Goal: Information Seeking & Learning: Learn about a topic

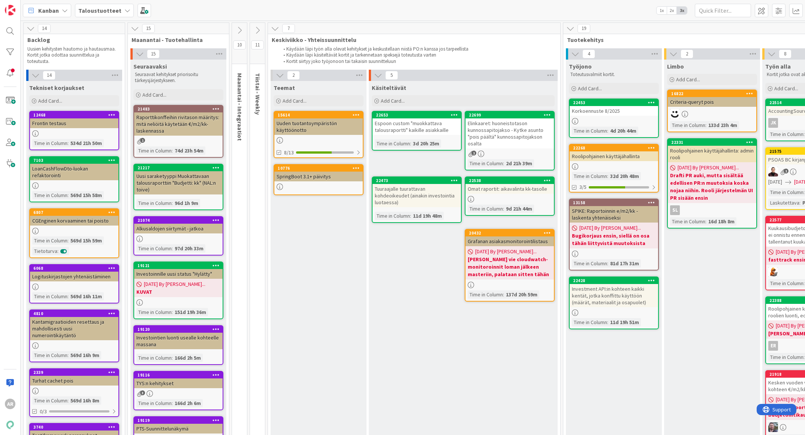
click at [107, 8] on b "Taloustuotteet" at bounding box center [99, 10] width 43 height 7
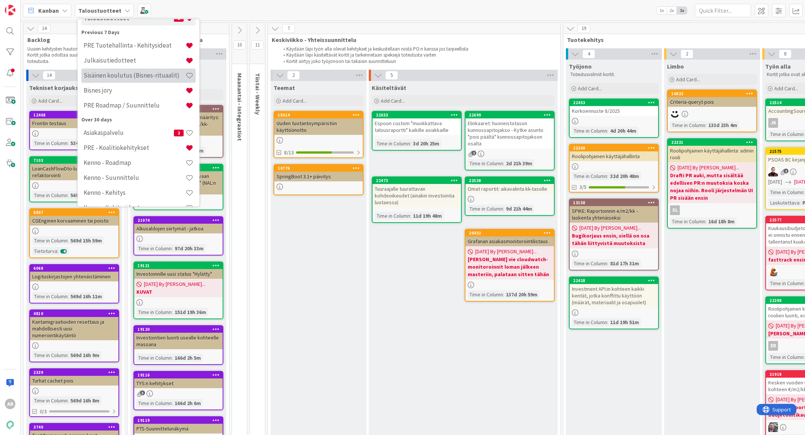
scroll to position [69, 0]
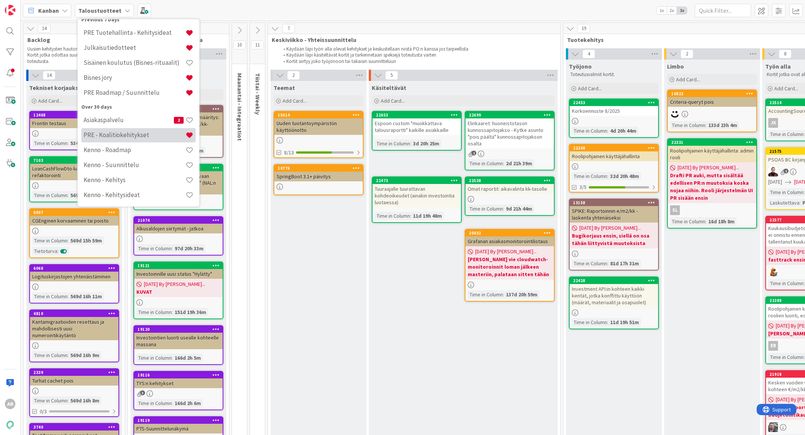
click at [121, 134] on h4 "PRE - Koalitiokehitykset" at bounding box center [135, 134] width 102 height 7
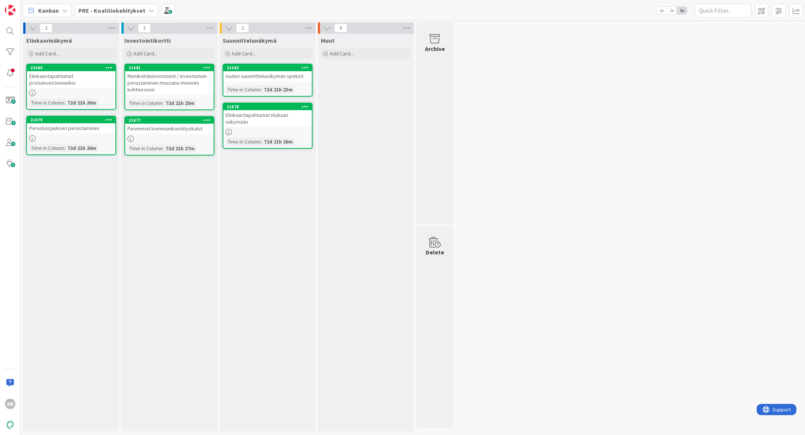
click at [90, 81] on div "Elinkaaritapahtumat protoinvestoinneiksi" at bounding box center [71, 79] width 88 height 16
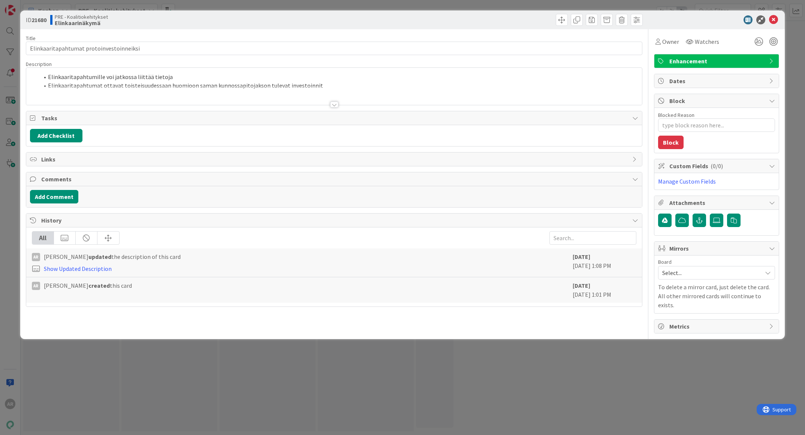
click at [162, 94] on div at bounding box center [334, 95] width 616 height 19
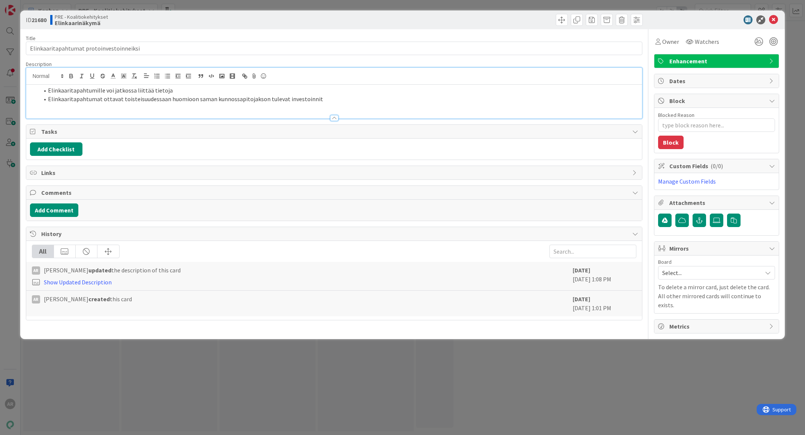
click at [300, 105] on div "Elinkaaritapahtumille voi jatkossa liittää tietoja Elinkaaritapahtumat ottavat …" at bounding box center [334, 102] width 616 height 34
click at [337, 100] on li "Elinkaaritapahtumat ottavat toisteisuudessaan huomioon saman kunnossapitojakson…" at bounding box center [338, 99] width 599 height 9
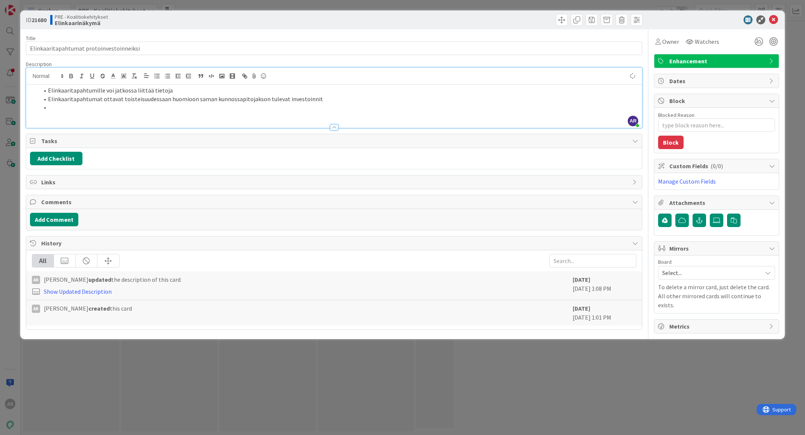
type textarea "x"
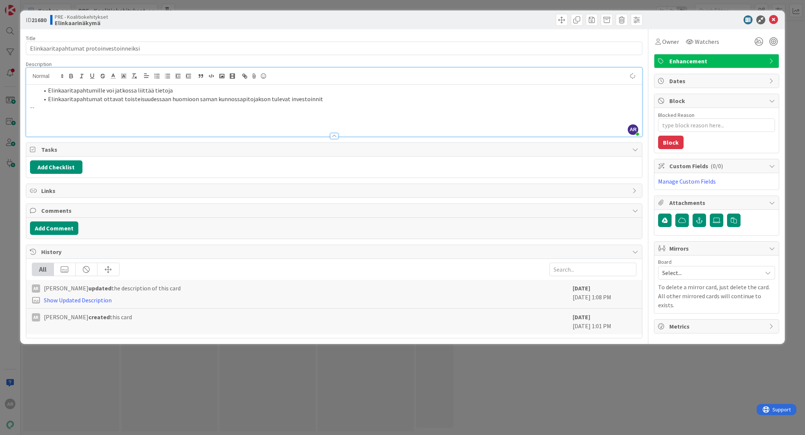
click at [87, 125] on p at bounding box center [334, 124] width 608 height 9
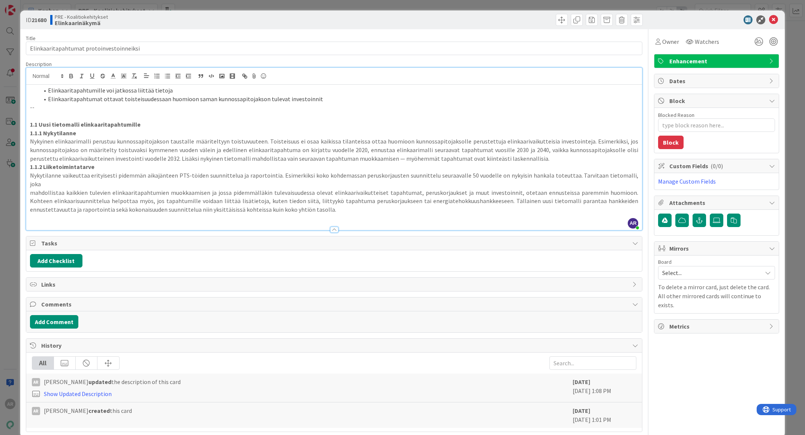
click at [7, 218] on div "ID 21680 PRE - Koalitiokehitykset Elinkaarinäkymä Title 40 / 128 Elinkaaritapah…" at bounding box center [402, 217] width 805 height 435
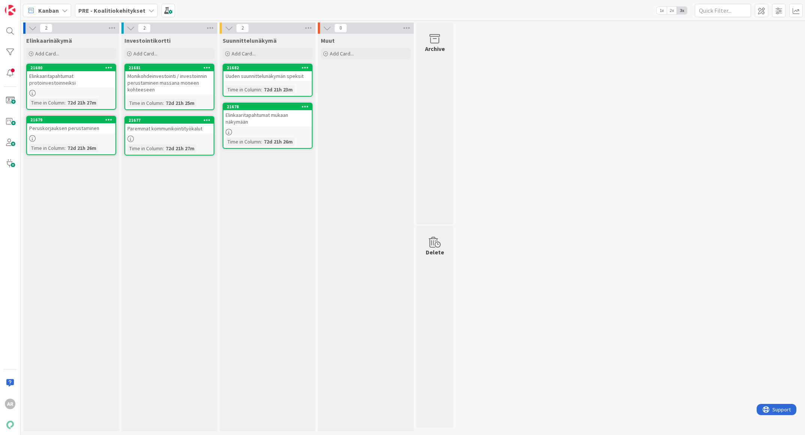
click at [71, 131] on div "Peruskorjauksen perustaminen" at bounding box center [71, 128] width 88 height 10
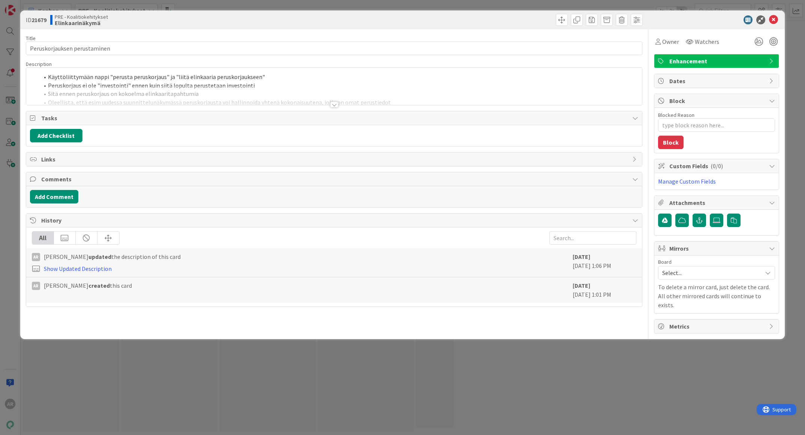
type textarea "x"
click at [263, 100] on div at bounding box center [334, 95] width 616 height 19
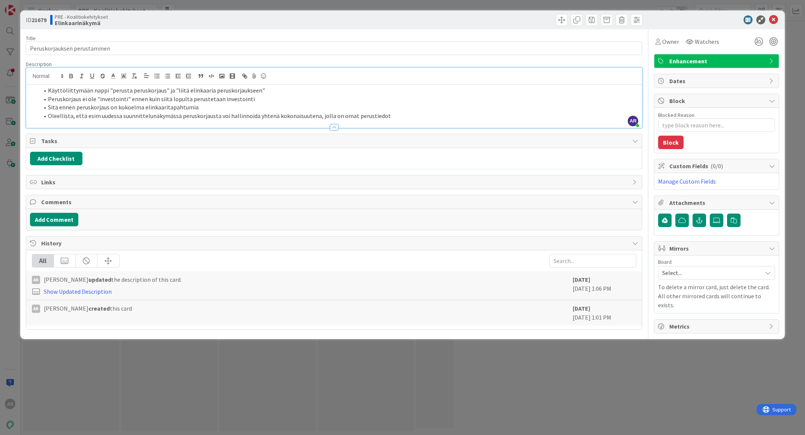
click at [320, 110] on li "Sitä ennen peruskorjaus on kokoelma elinkaaritapahtumia" at bounding box center [338, 107] width 599 height 9
click at [413, 115] on li "Oleellista, että esim uudessa suunnittelunäkymässä peruskorjausta voi hallinnoi…" at bounding box center [338, 116] width 599 height 9
click at [434, 114] on li "Oleellista, että esim uudessa suunnittelunäkymässä peruskorjausta voi hallinnoi…" at bounding box center [338, 116] width 599 height 9
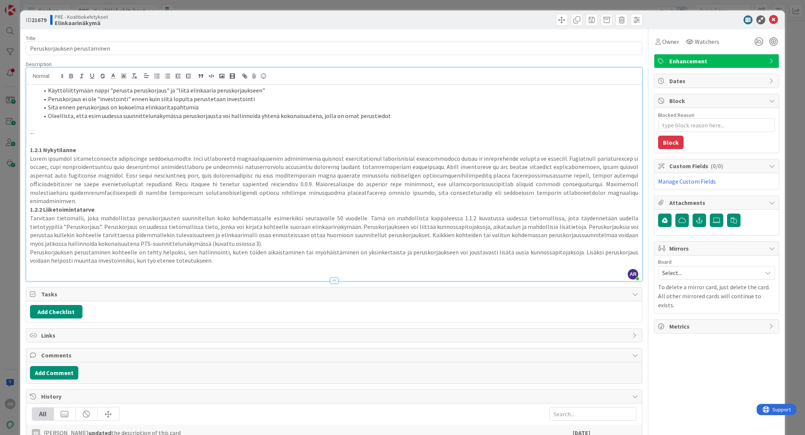
click at [7, 279] on div "ID 21679 PRE - Koalitiokehitykset Elinkaarinäkymä Title 28 / 128 Peruskorjaukse…" at bounding box center [402, 217] width 805 height 435
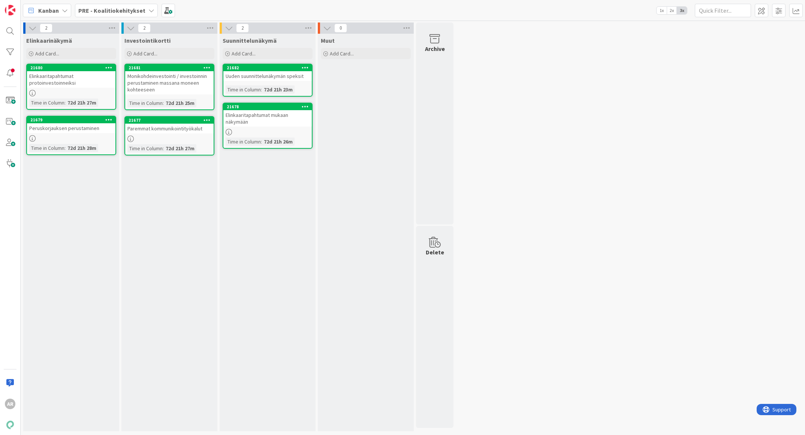
click at [79, 136] on div at bounding box center [71, 138] width 88 height 6
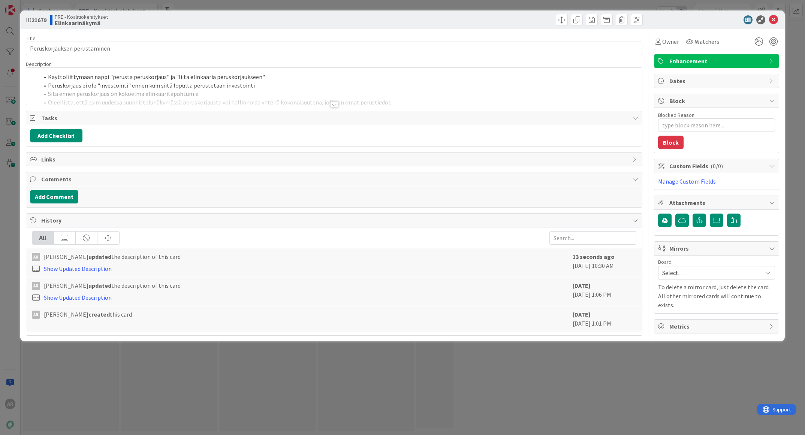
click at [226, 92] on div at bounding box center [334, 95] width 616 height 19
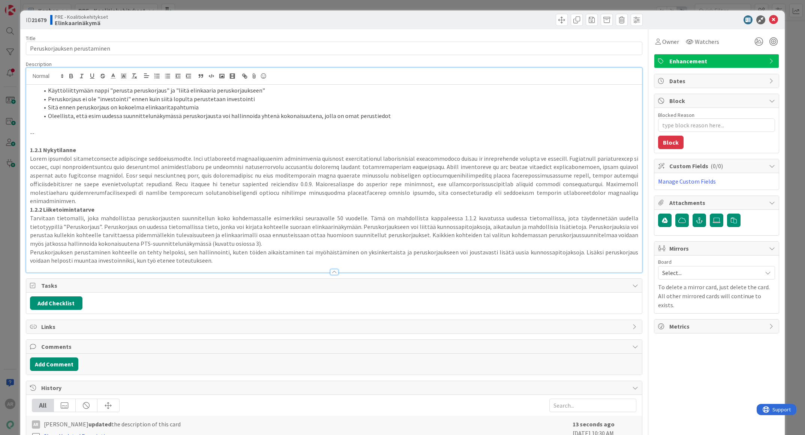
click at [210, 252] on p "Peruskorjauksen perustaminen kohteelle on tehty helpoksi, sen hallinnointi, kut…" at bounding box center [334, 256] width 608 height 17
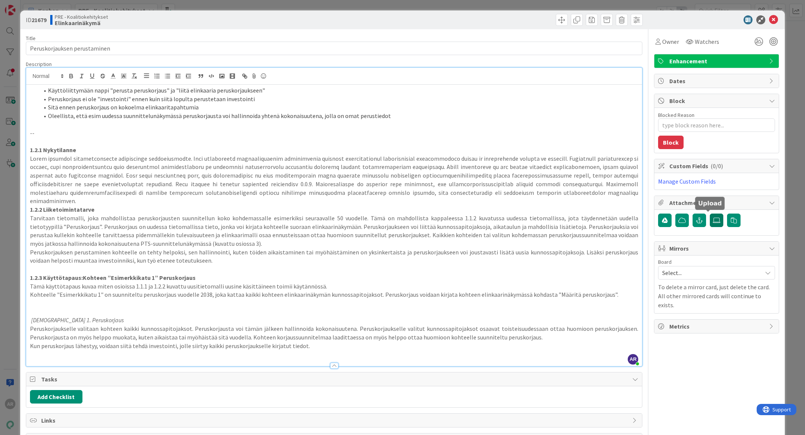
click at [713, 221] on icon at bounding box center [716, 220] width 7 height 6
click at [710, 214] on input "file" at bounding box center [710, 214] width 0 height 0
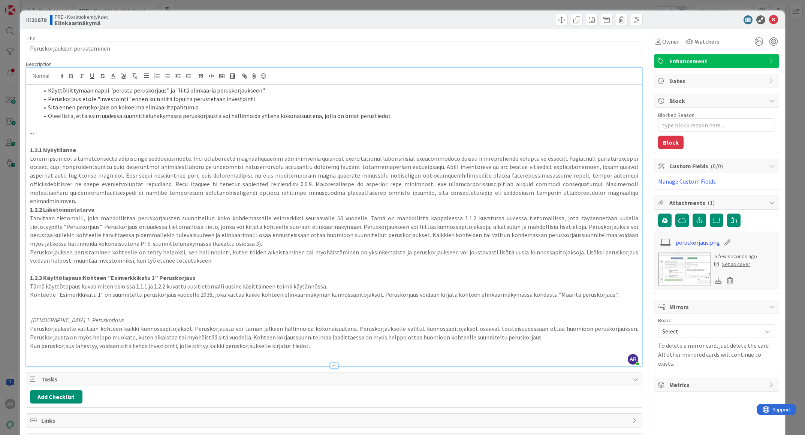
click at [8, 312] on div "ID 21679 PRE - Koalitiokehitykset Elinkaarinäkymä Title 28 / 128 Peruskorjaukse…" at bounding box center [402, 217] width 805 height 435
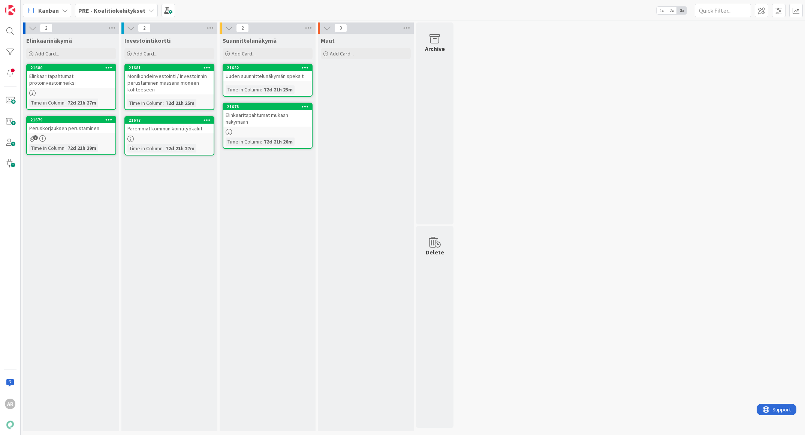
click at [153, 88] on div "Monikohdeinvestointi / investoinnin perustaminen massana moneen kohteeseen" at bounding box center [169, 82] width 88 height 23
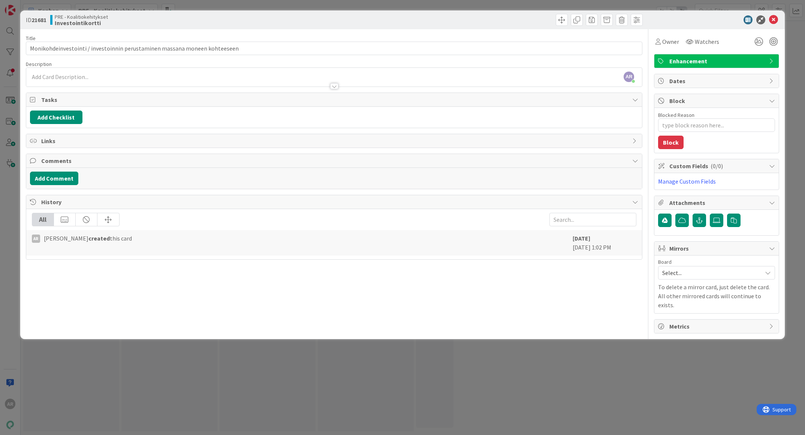
click at [79, 80] on div at bounding box center [334, 83] width 616 height 8
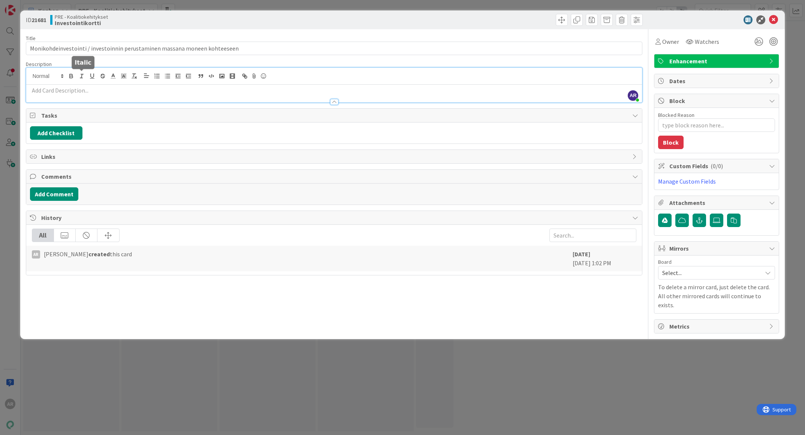
click at [78, 90] on p at bounding box center [334, 90] width 608 height 9
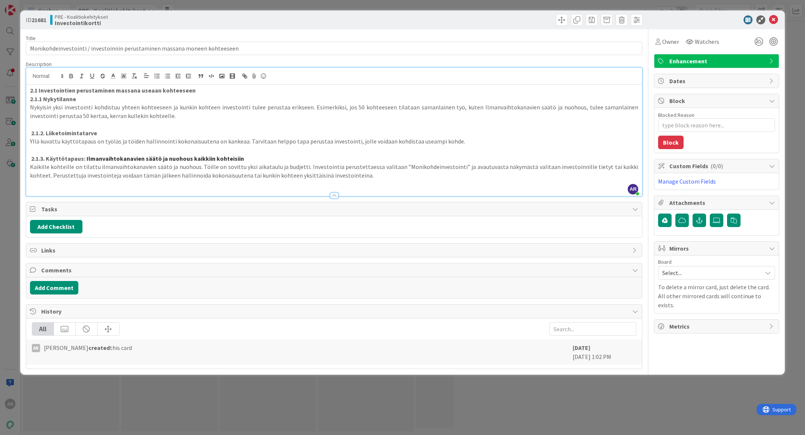
click at [13, 255] on div "ID 21681 PRE - Koalitiokehitykset Investointikortti Title 74 / 128 Monikohdeinv…" at bounding box center [402, 217] width 805 height 435
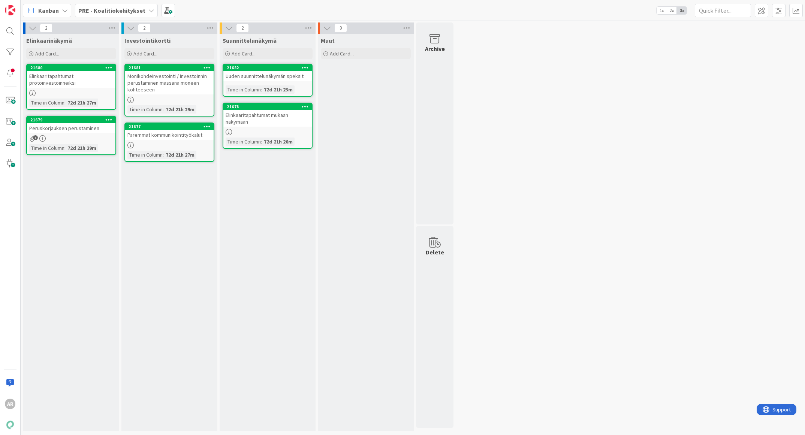
click at [182, 90] on div "Monikohdeinvestointi / investoinnin perustaminen massana moneen kohteeseen" at bounding box center [169, 82] width 88 height 23
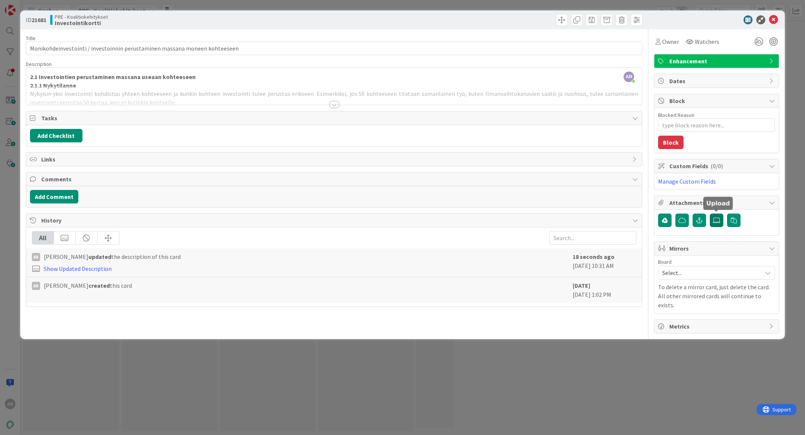
click at [717, 217] on icon at bounding box center [716, 220] width 7 height 6
click at [710, 214] on input "file" at bounding box center [710, 214] width 0 height 0
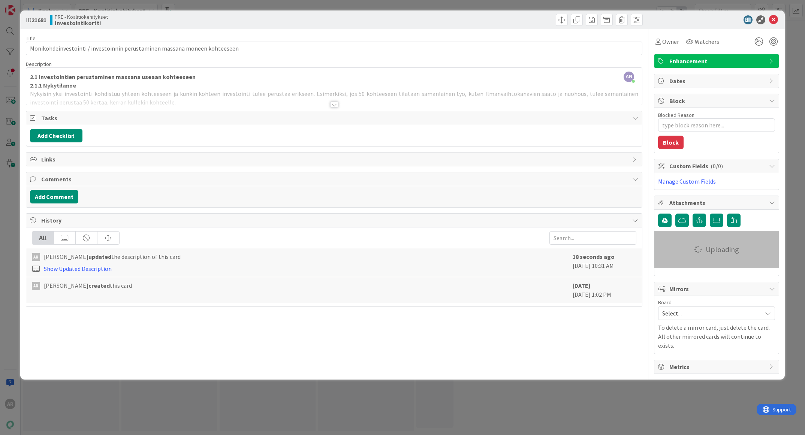
click at [169, 411] on div "ID 21681 PRE - Koalitiokehitykset Investointikortti Title 74 / 128 Monikohdeinv…" at bounding box center [402, 217] width 805 height 435
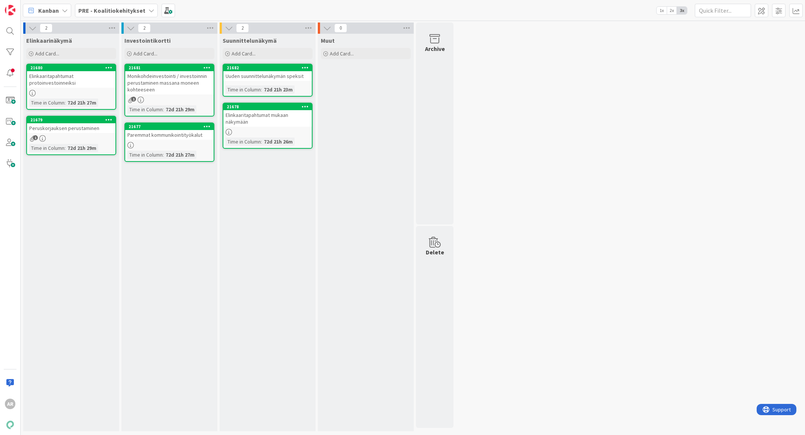
click at [175, 151] on div "72d 21h 27m" at bounding box center [180, 155] width 33 height 8
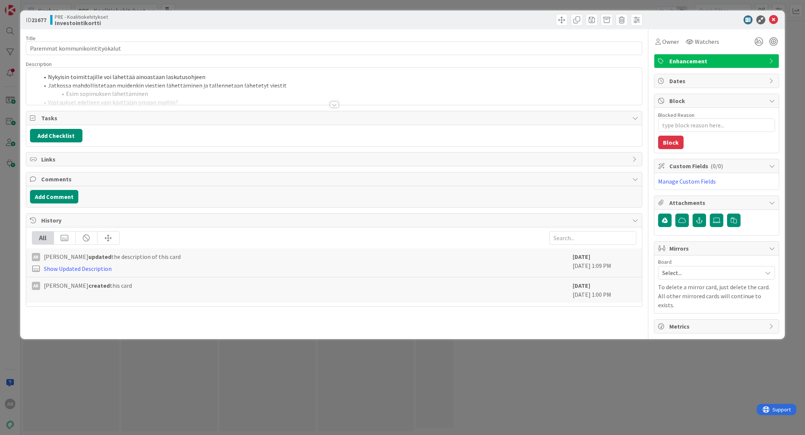
click at [101, 365] on div "ID 21677 PRE - Koalitiokehitykset Investointikortti Title 30 / 128 Paremmat kom…" at bounding box center [402, 217] width 805 height 435
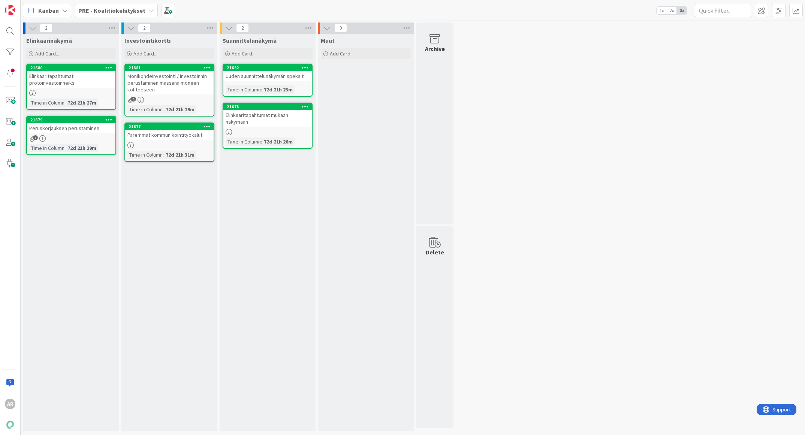
click at [267, 82] on link "21682 Uuden suunnittelunäkymän speksit Time in [GEOGRAPHIC_DATA] : 72d 21h 23m" at bounding box center [268, 80] width 90 height 33
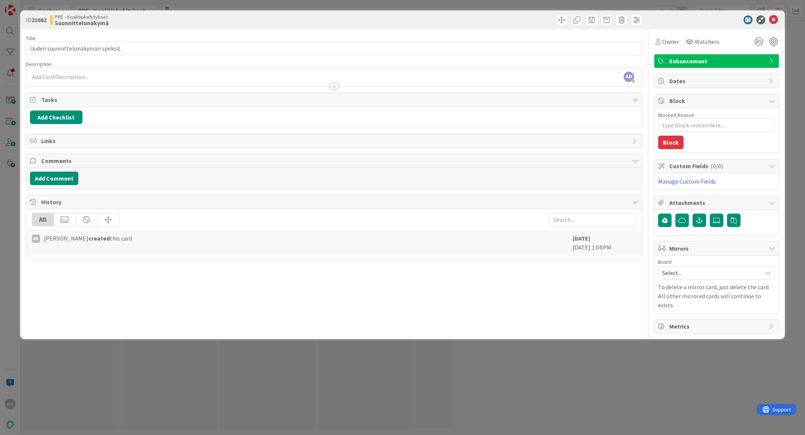
drag, startPoint x: 188, startPoint y: 376, endPoint x: 212, endPoint y: 246, distance: 132.7
click at [188, 376] on div "ID 21682 PRE - Koalitiokehitykset Suunnittelunäkymä Title 32 / 128 Uuden suunni…" at bounding box center [402, 217] width 805 height 435
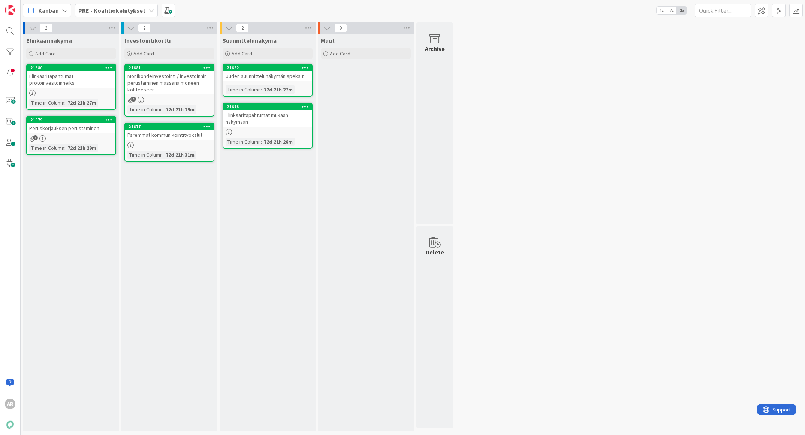
click at [162, 138] on div "Paremmat kommunikointityökalut" at bounding box center [169, 135] width 88 height 10
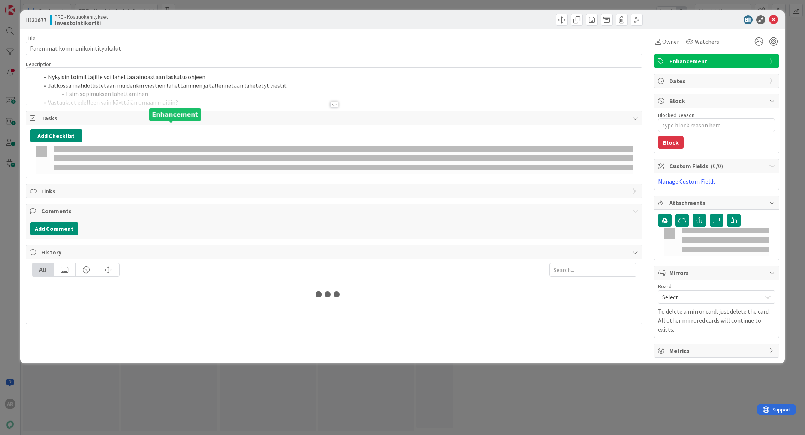
type textarea "x"
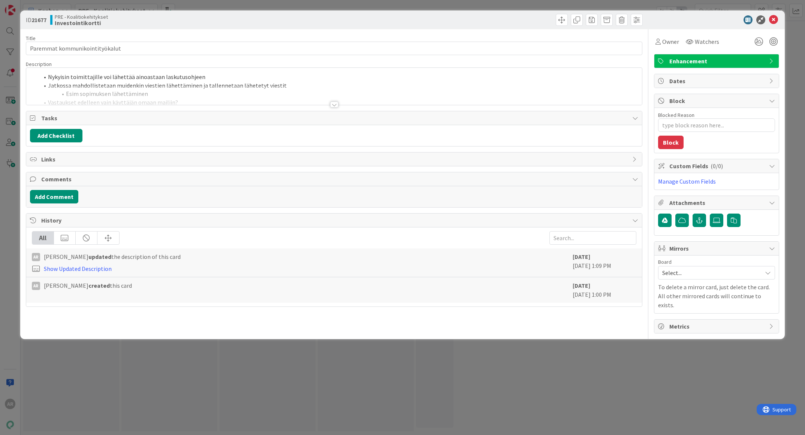
drag, startPoint x: 178, startPoint y: 90, endPoint x: 201, endPoint y: 99, distance: 24.9
click at [179, 90] on div at bounding box center [334, 95] width 616 height 19
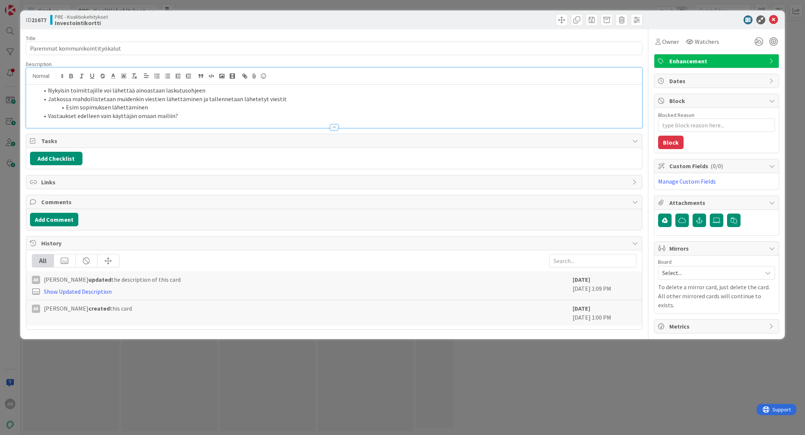
drag, startPoint x: 240, startPoint y: 110, endPoint x: 248, endPoint y: 109, distance: 7.6
click at [241, 110] on li "Esim sopimuksen lähettäminen" at bounding box center [338, 107] width 599 height 9
click at [237, 93] on li "Nykyisin toimittajille voi lähettää ainoastaan laskutusohjeen" at bounding box center [338, 90] width 599 height 9
click at [205, 117] on li "Vastaukset edelleen vain käyttäjän omaan mailiin?" at bounding box center [338, 116] width 599 height 9
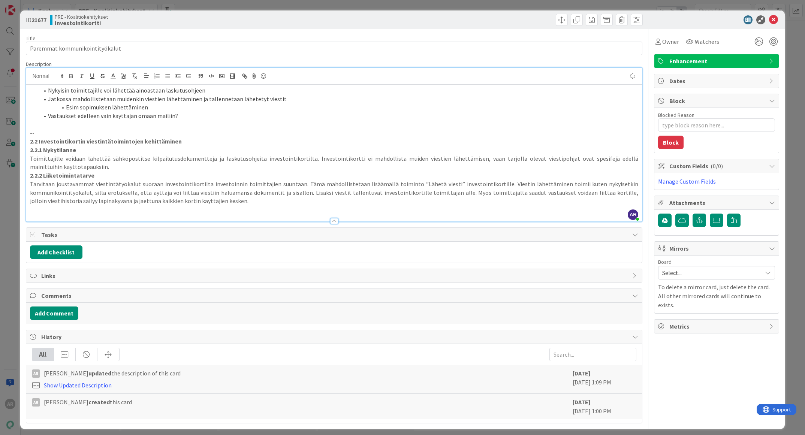
click at [11, 274] on div "ID 21677 PRE - Koalitiokehitykset Investointikortti Title 30 / 128 Paremmat kom…" at bounding box center [402, 217] width 805 height 435
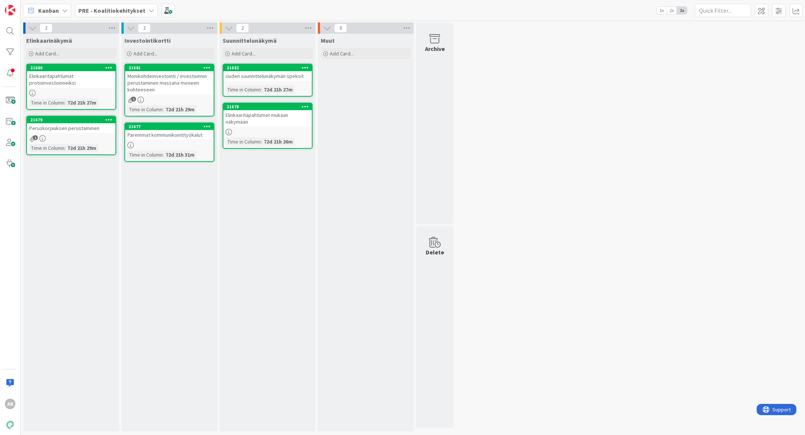
click at [177, 149] on link "21677 Paremmat kommunikointityökalut Time in [GEOGRAPHIC_DATA] : 72d 21h 31m" at bounding box center [169, 141] width 90 height 39
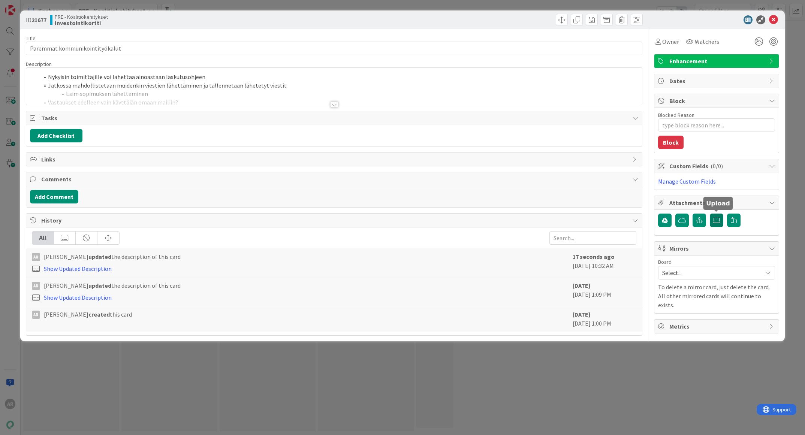
click at [716, 221] on icon at bounding box center [716, 220] width 7 height 6
click at [710, 214] on input "file" at bounding box center [710, 214] width 0 height 0
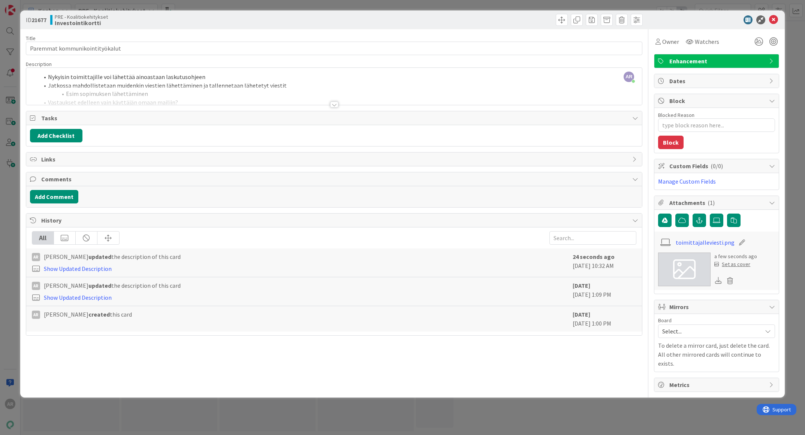
click at [323, 417] on div "ID 21677 PRE - Koalitiokehitykset Investointikortti Title 30 / 128 Paremmat kom…" at bounding box center [402, 217] width 805 height 435
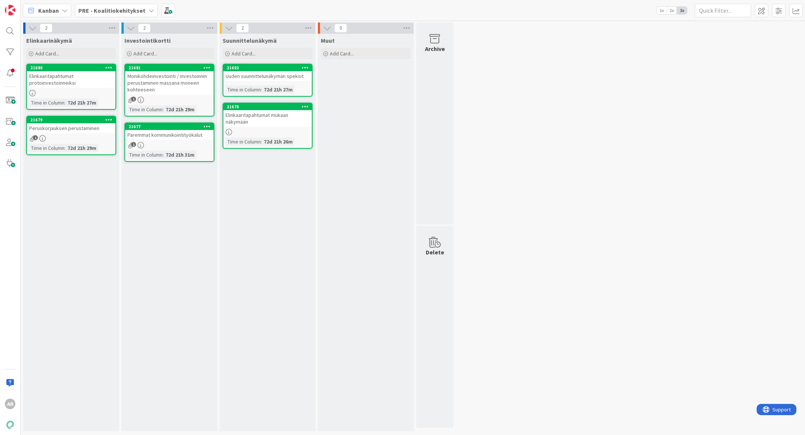
click at [257, 77] on div "Uuden suunnittelunäkymän speksit" at bounding box center [267, 76] width 88 height 10
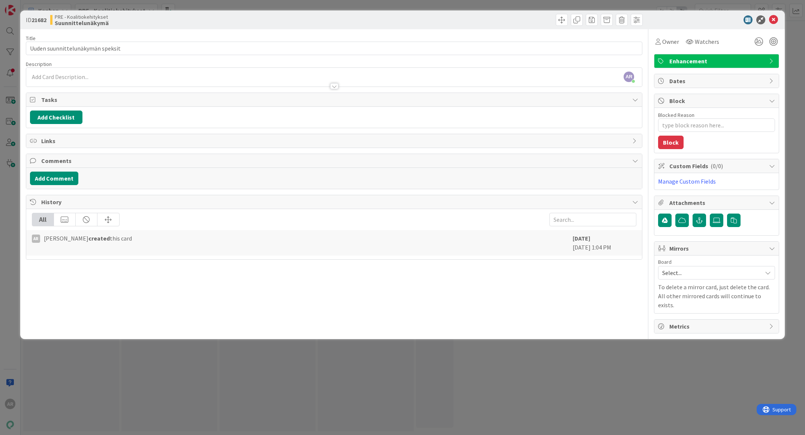
click at [93, 90] on div "Title 32 / 128 Uuden suunnittelunäkymän speksit Description AR Altti Rautalahti…" at bounding box center [334, 181] width 617 height 304
click at [96, 84] on div at bounding box center [334, 83] width 616 height 8
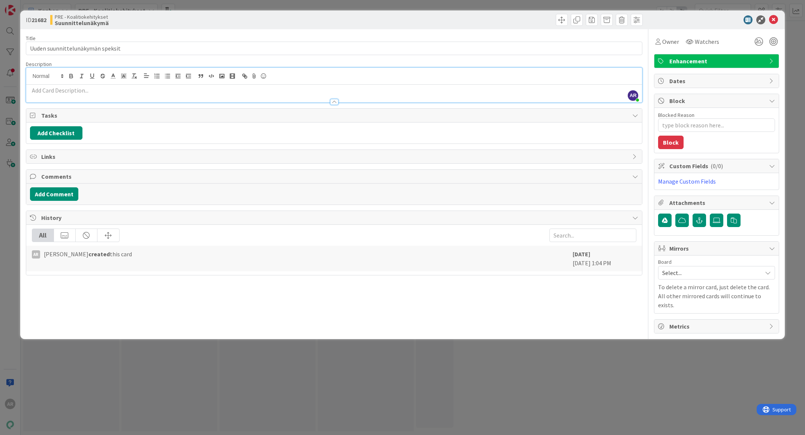
click at [92, 92] on p at bounding box center [334, 90] width 608 height 9
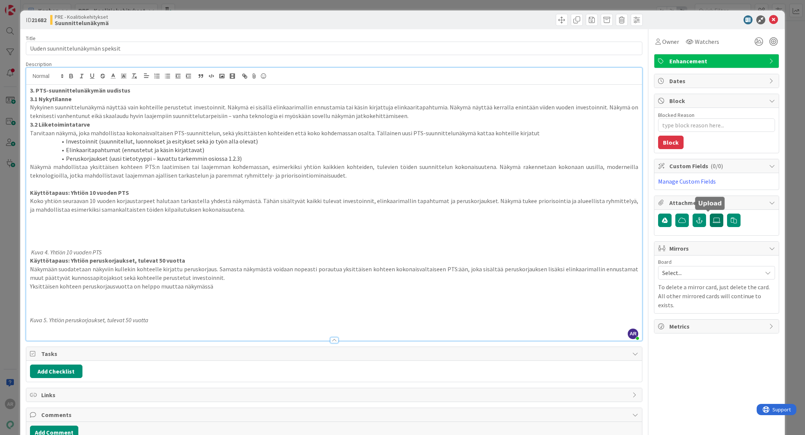
click at [710, 214] on label at bounding box center [716, 220] width 13 height 13
click at [710, 214] on input "file" at bounding box center [710, 214] width 0 height 0
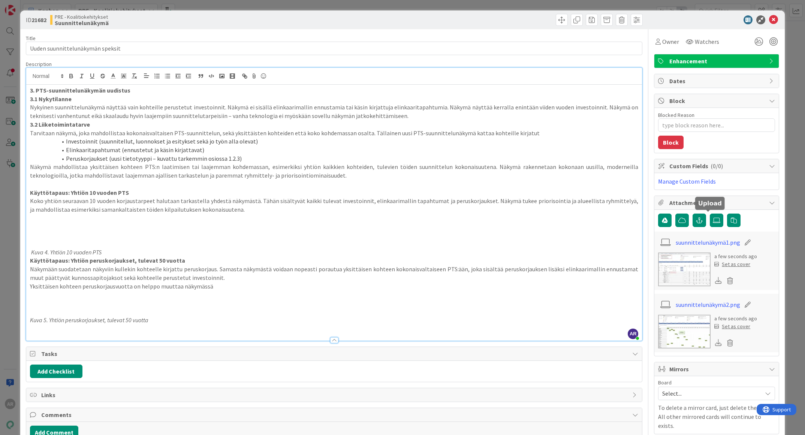
click at [12, 250] on div "ID 21682 PRE - Koalitiokehitykset Suunnittelunäkymä Title 32 / 128 Uuden suunni…" at bounding box center [402, 217] width 805 height 435
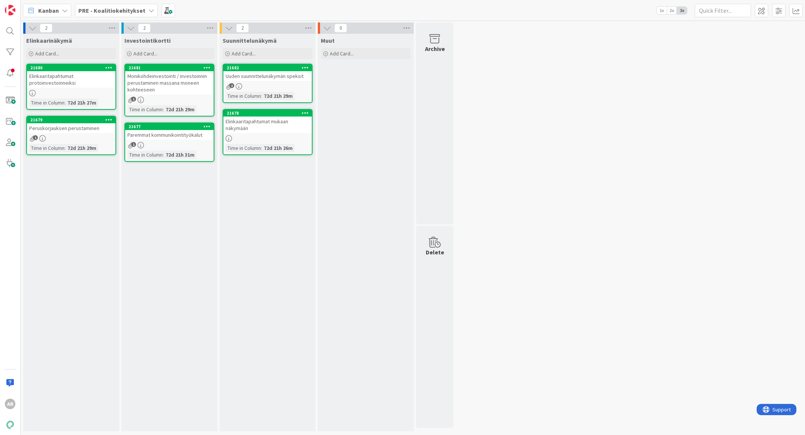
click at [580, 149] on div "2 Elinkaarinäkymä Add Card... 21680 Elinkaaritapahtumat protoinvestoinneiksi Ti…" at bounding box center [412, 228] width 781 height 412
click at [109, 67] on icon at bounding box center [108, 67] width 7 height 5
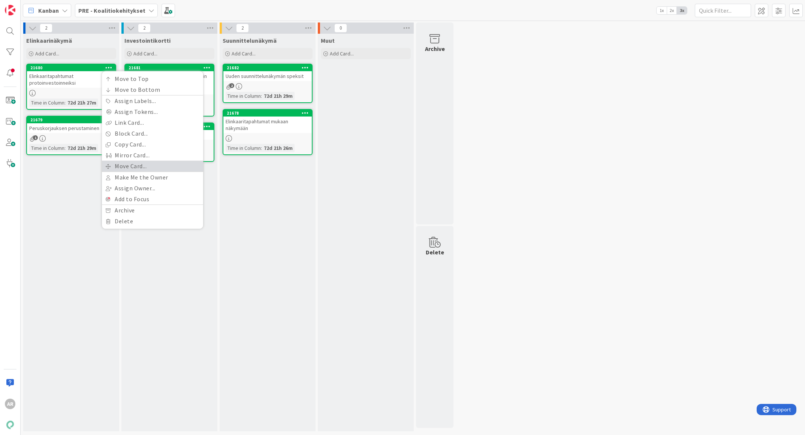
click at [156, 164] on link "Move Card..." at bounding box center [152, 166] width 101 height 11
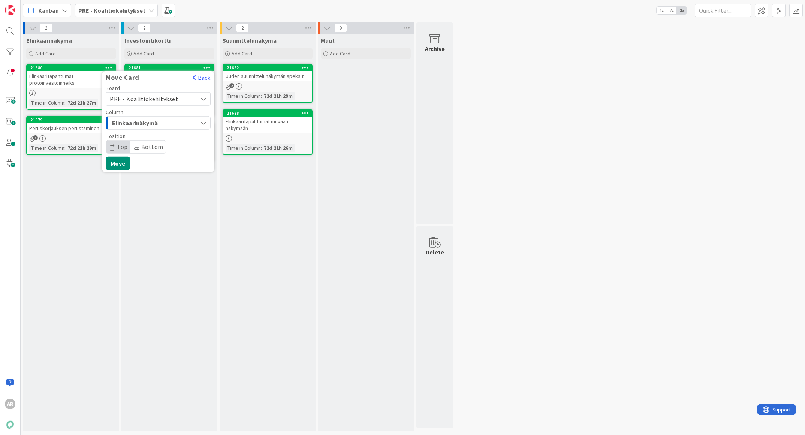
click at [196, 93] on div "PRE - Koalitiokehitykset" at bounding box center [158, 98] width 105 height 13
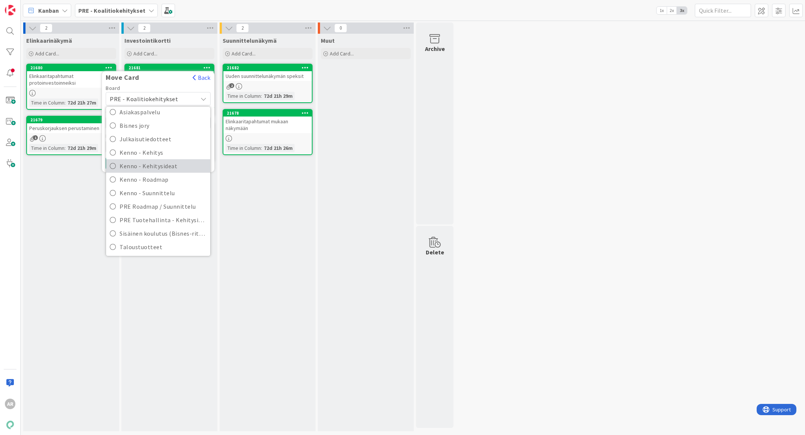
scroll to position [22, 0]
click at [155, 241] on span "Taloustuotteet" at bounding box center [163, 246] width 87 height 11
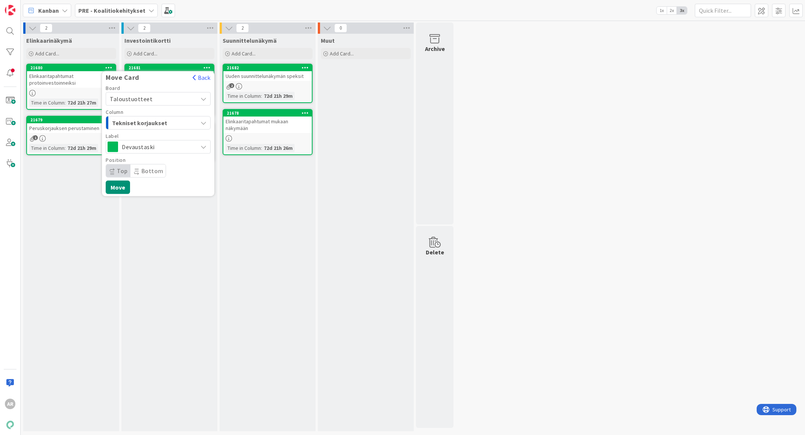
click at [194, 120] on div "Tekniset korjaukset" at bounding box center [153, 123] width 87 height 12
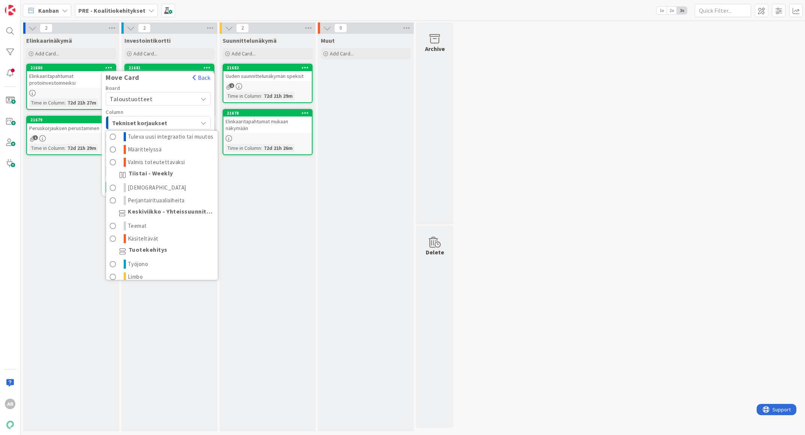
scroll to position [142, 0]
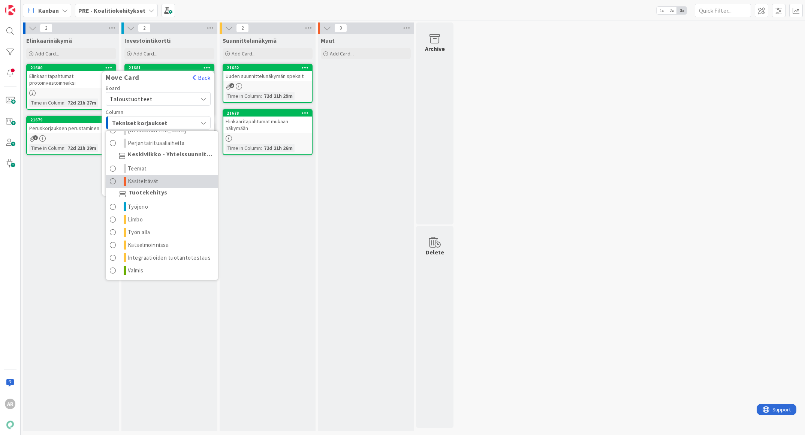
click at [172, 175] on link "Käsiteltävät" at bounding box center [162, 181] width 112 height 13
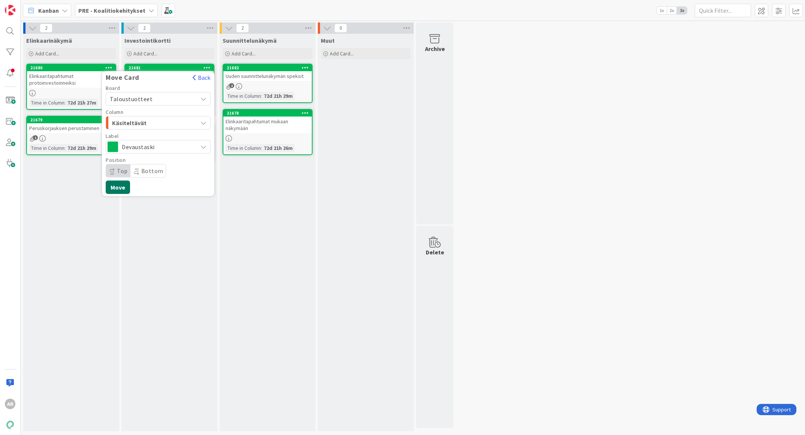
click at [116, 188] on button "Move" at bounding box center [118, 187] width 24 height 13
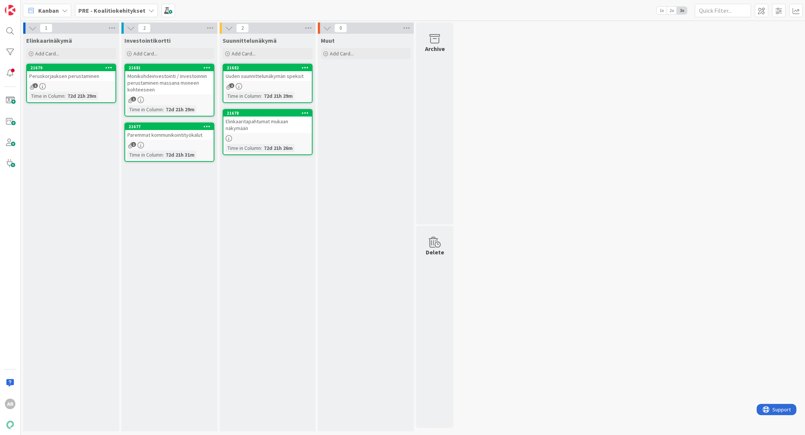
click at [109, 67] on icon at bounding box center [108, 67] width 7 height 5
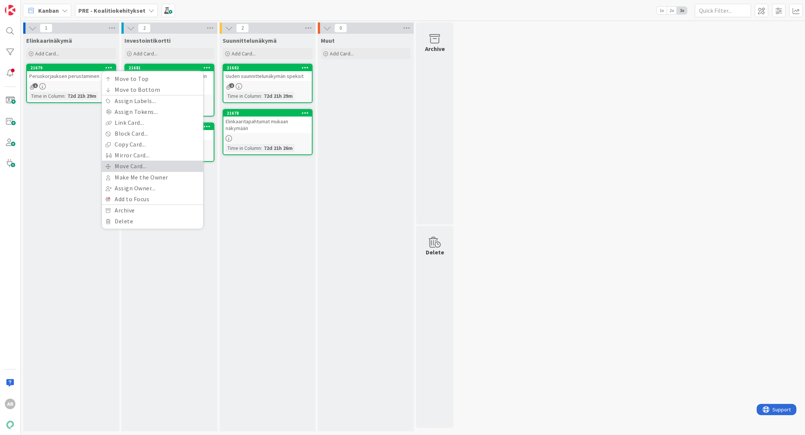
click at [149, 165] on link "Move Card..." at bounding box center [152, 166] width 101 height 11
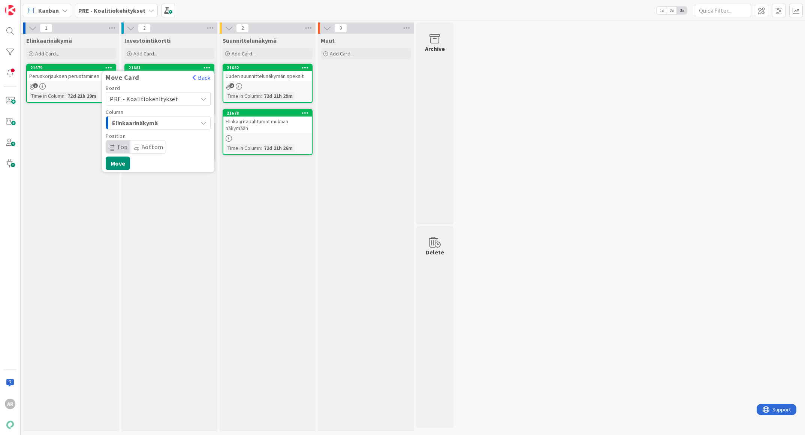
click at [176, 100] on span "PRE - Koalitiokehitykset" at bounding box center [152, 99] width 84 height 10
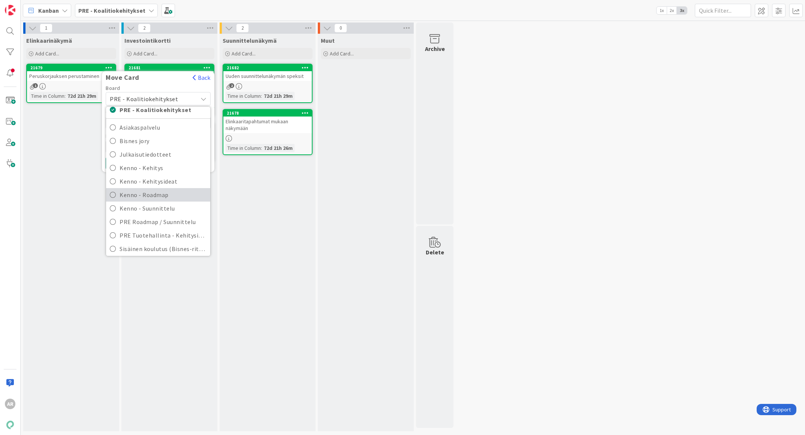
scroll to position [22, 0]
click at [158, 251] on link "Taloustuotteet" at bounding box center [158, 246] width 104 height 13
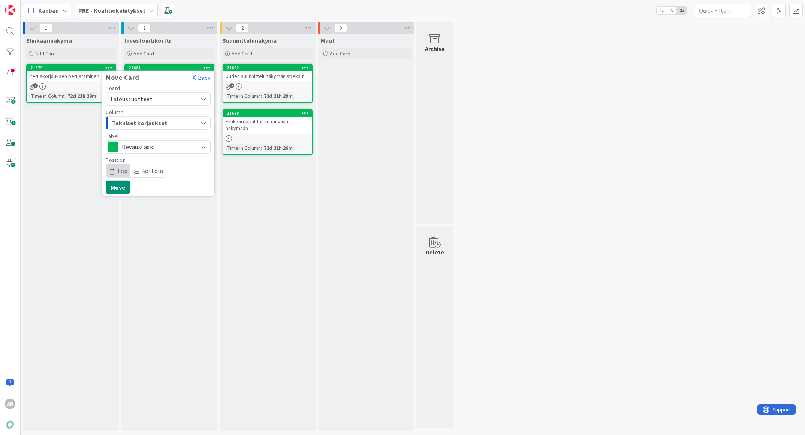
click at [166, 124] on span "Tekniset korjaukset" at bounding box center [140, 123] width 56 height 10
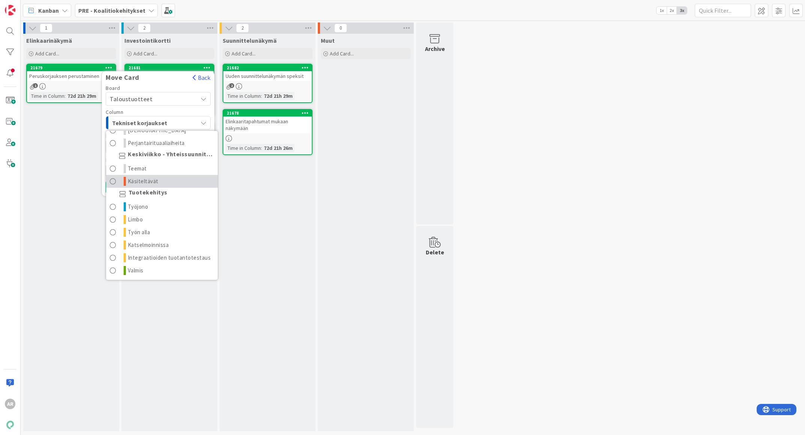
scroll to position [142, 0]
click at [173, 175] on link "Käsiteltävät" at bounding box center [162, 181] width 112 height 13
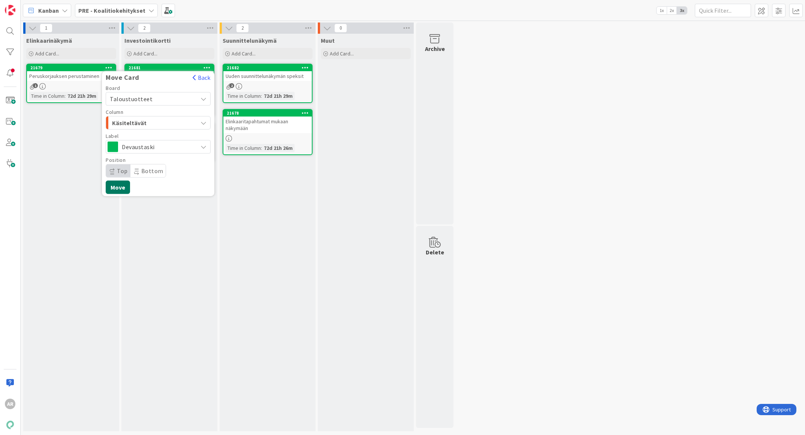
click at [116, 185] on button "Move" at bounding box center [118, 187] width 24 height 13
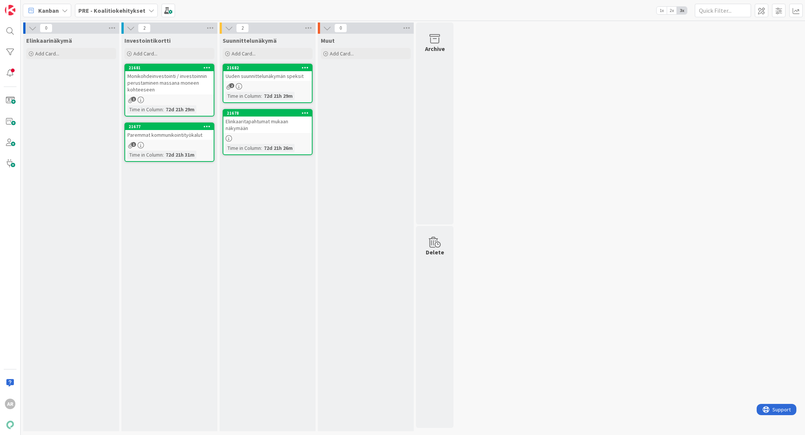
click at [303, 68] on icon at bounding box center [305, 67] width 7 height 5
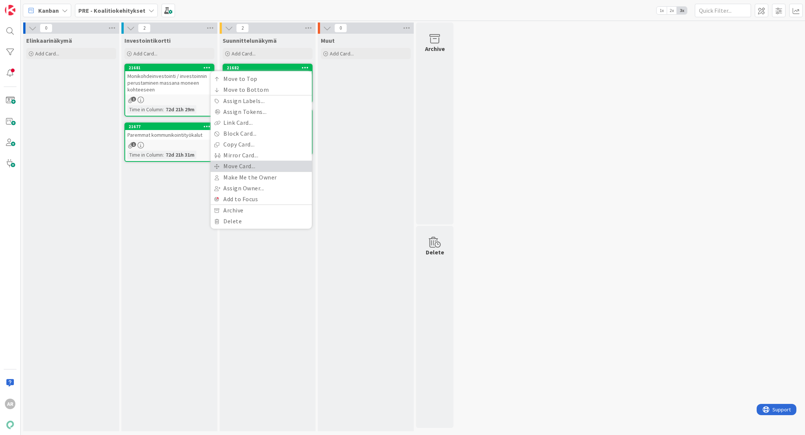
click at [242, 164] on link "Move Card..." at bounding box center [261, 166] width 101 height 11
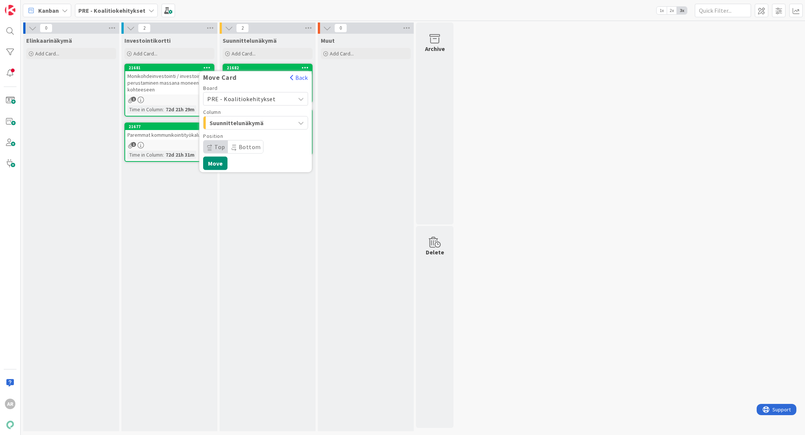
click at [262, 99] on span "PRE - Koalitiokehitykset" at bounding box center [241, 98] width 68 height 7
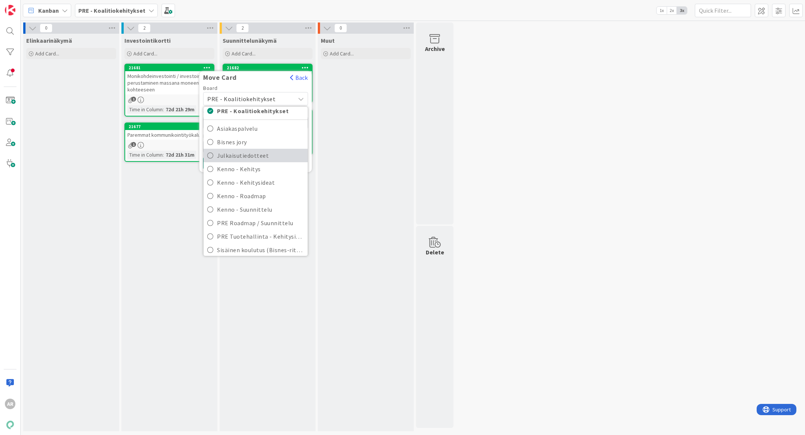
scroll to position [22, 0]
click at [225, 244] on span "Taloustuotteet" at bounding box center [260, 246] width 87 height 11
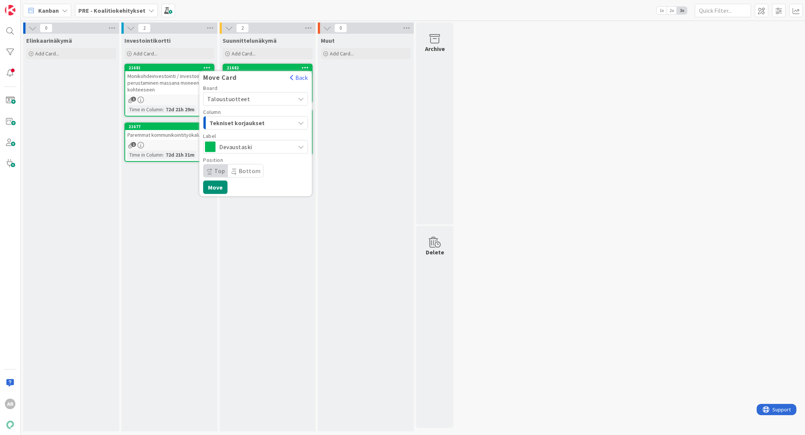
click at [267, 145] on span "Devaustaski" at bounding box center [255, 147] width 72 height 10
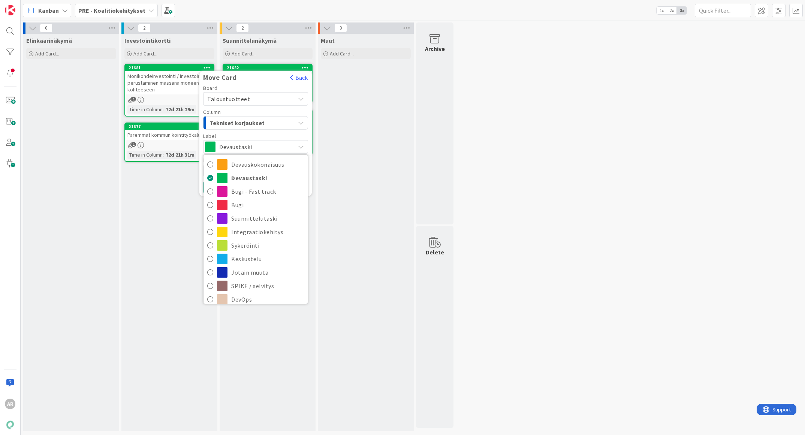
click at [274, 129] on div "Board Taloustuotteet PRE - Koalitiokehitykset Asiakaspalvelu Bisnes jory Julkai…" at bounding box center [255, 131] width 105 height 92
click at [275, 121] on div "Tekniset korjaukset" at bounding box center [251, 123] width 87 height 12
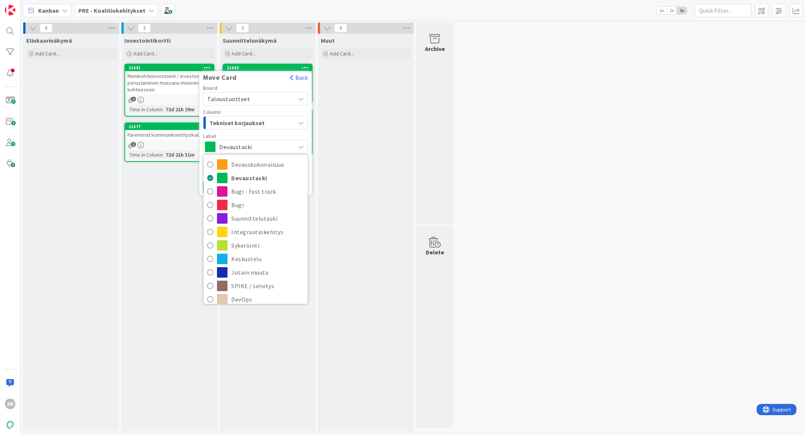
click at [264, 140] on div "Devaustaski" at bounding box center [255, 146] width 105 height 13
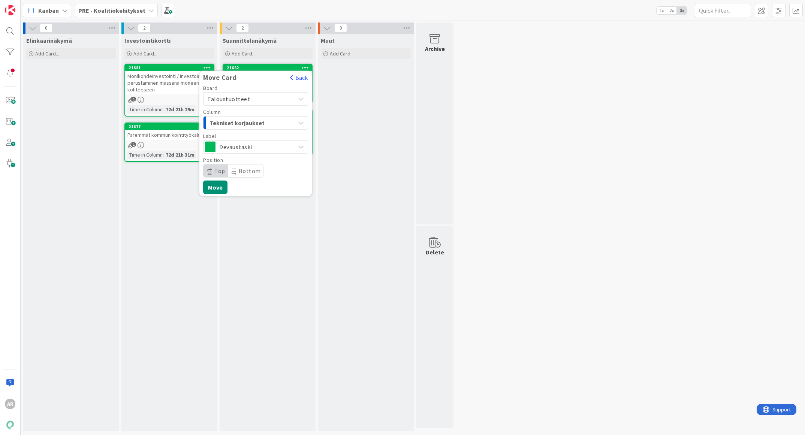
click at [272, 125] on div "Tekniset korjaukset" at bounding box center [251, 123] width 87 height 12
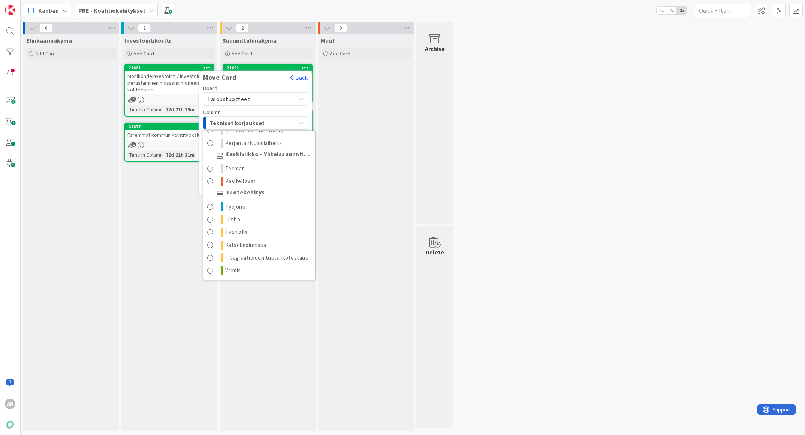
scroll to position [142, 0]
click at [238, 177] on span "Käsiteltävät" at bounding box center [240, 181] width 31 height 9
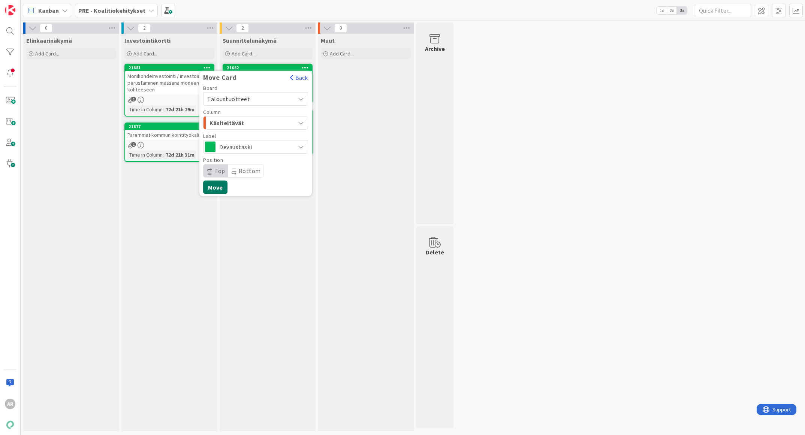
click at [218, 188] on button "Move" at bounding box center [215, 187] width 24 height 13
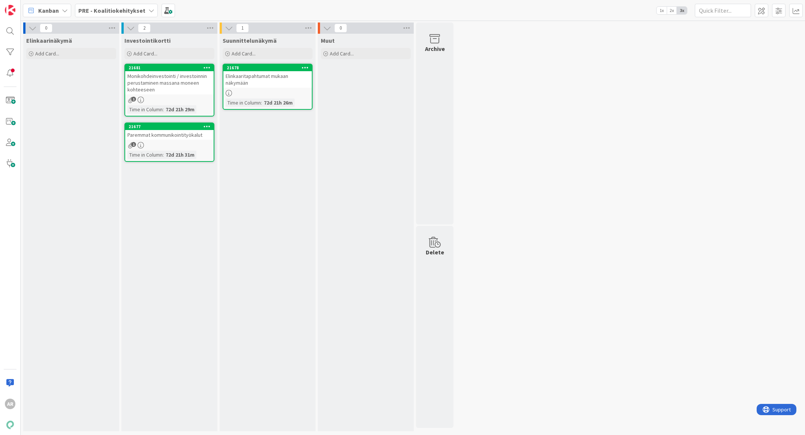
click at [611, 146] on div "0 Elinkaarinäkymä Add Card... 2 Investointikortti Add Card... 21681 Monikohdein…" at bounding box center [412, 228] width 781 height 412
click at [134, 7] on b "PRE - Koalitiokehitykset" at bounding box center [111, 10] width 67 height 7
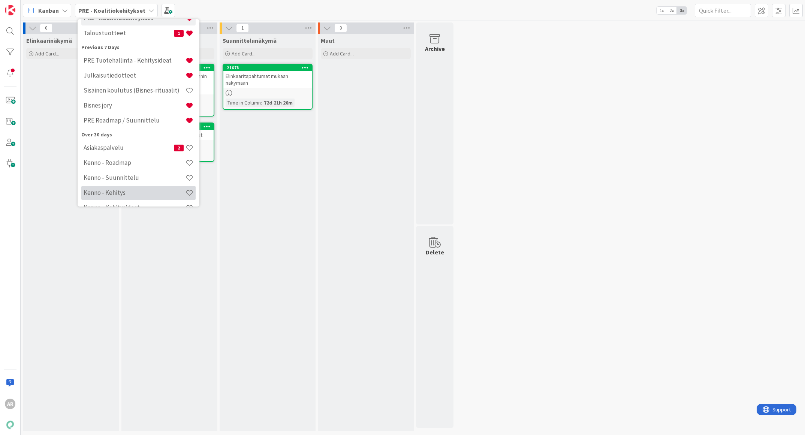
scroll to position [0, 0]
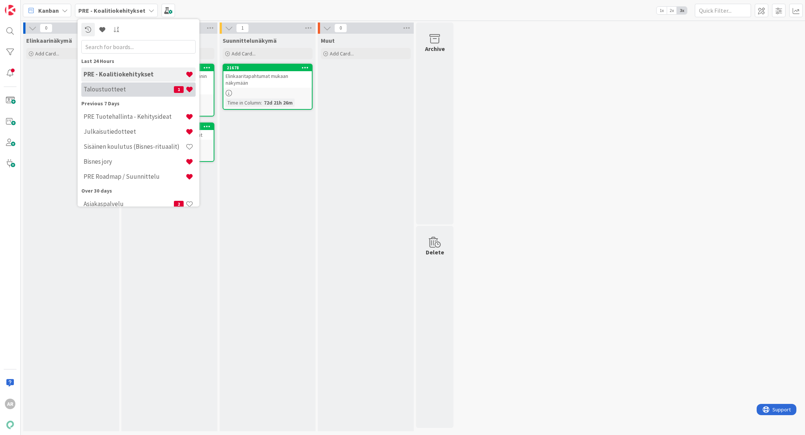
click at [135, 90] on h4 "Taloustuotteet" at bounding box center [129, 89] width 90 height 7
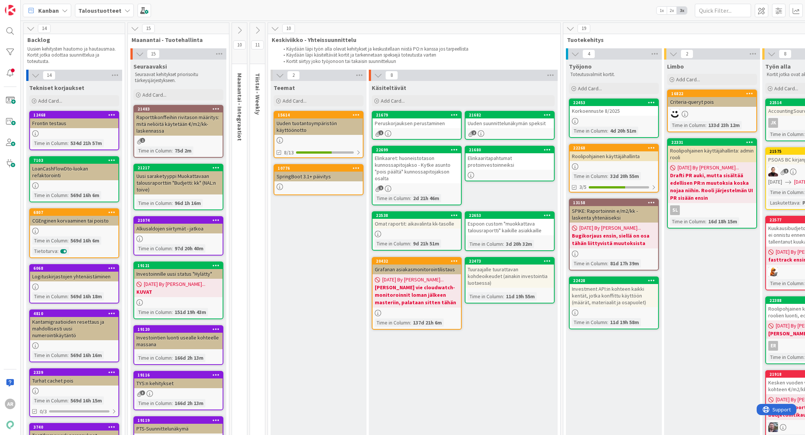
click at [501, 117] on div "21682" at bounding box center [509, 115] width 88 height 7
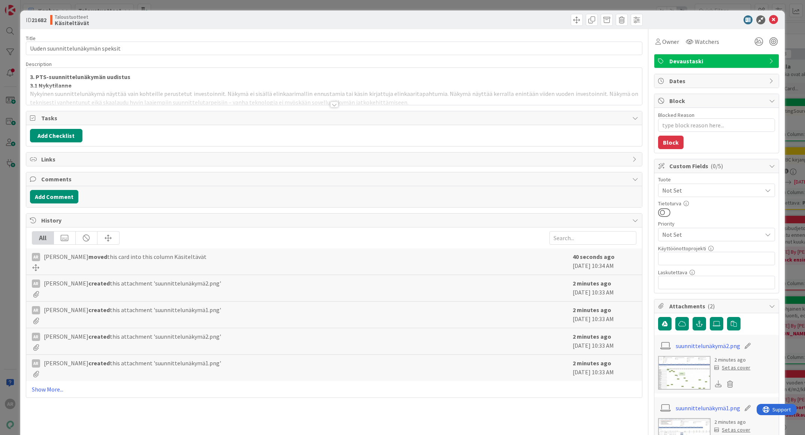
click at [238, 101] on div at bounding box center [334, 95] width 616 height 19
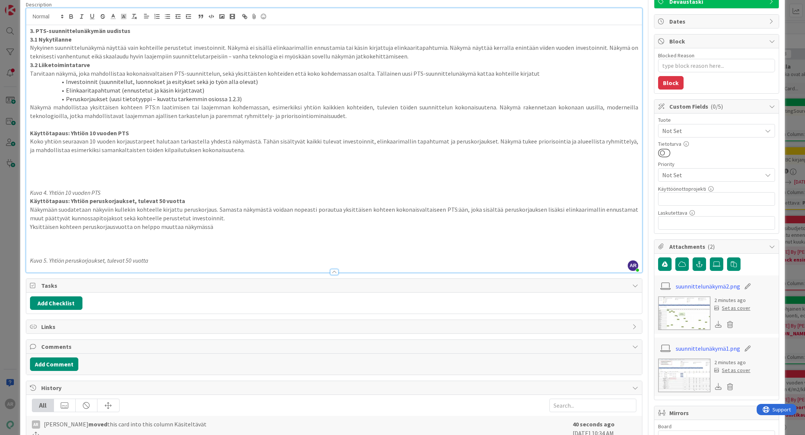
scroll to position [112, 0]
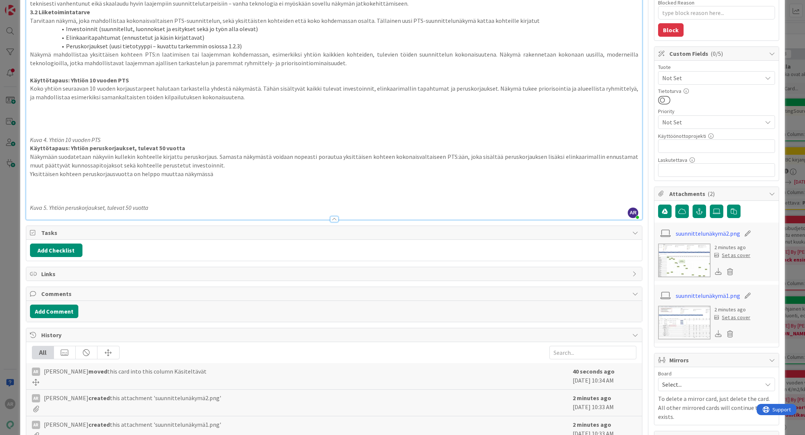
click at [680, 318] on img at bounding box center [684, 323] width 52 height 34
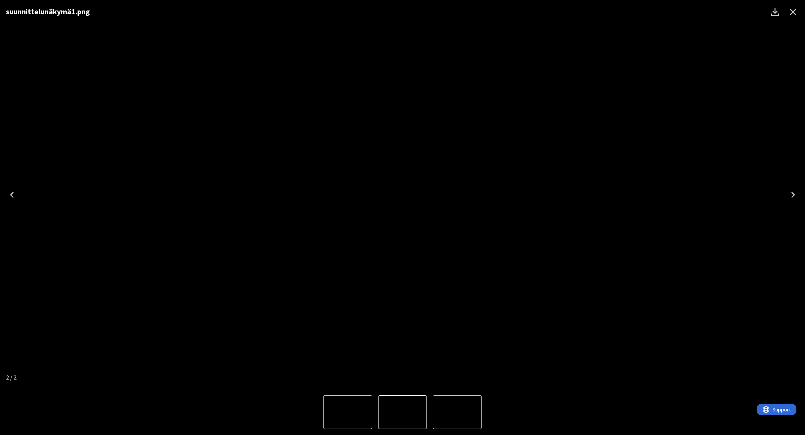
click at [793, 12] on icon "Close" at bounding box center [792, 12] width 7 height 7
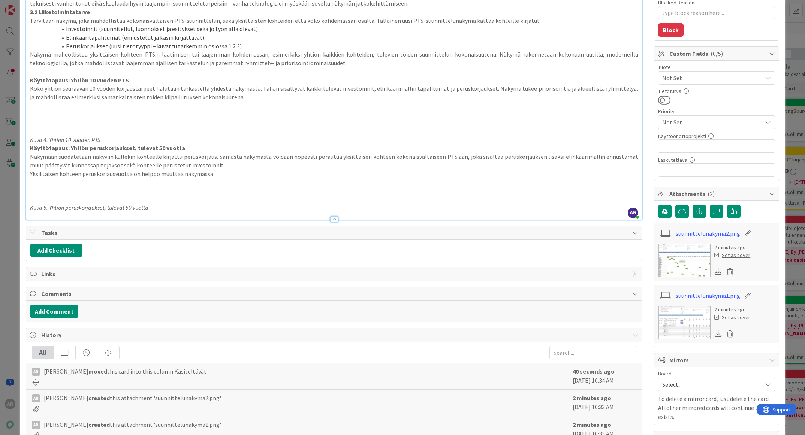
click at [691, 256] on img at bounding box center [684, 261] width 52 height 34
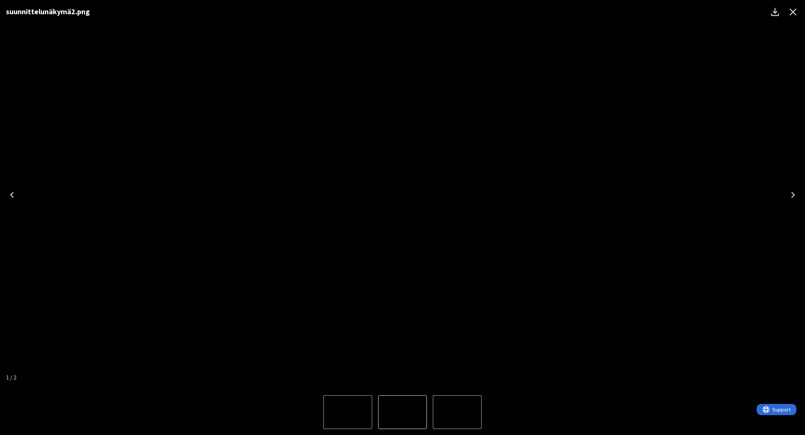
click at [788, 11] on icon "Close" at bounding box center [793, 12] width 12 height 12
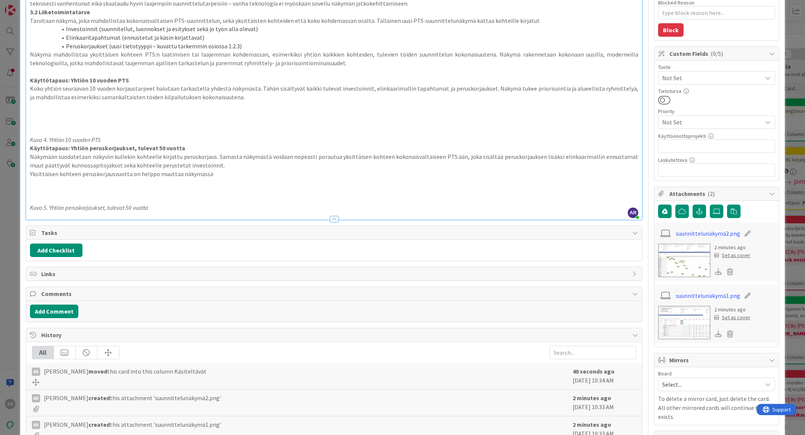
scroll to position [0, 0]
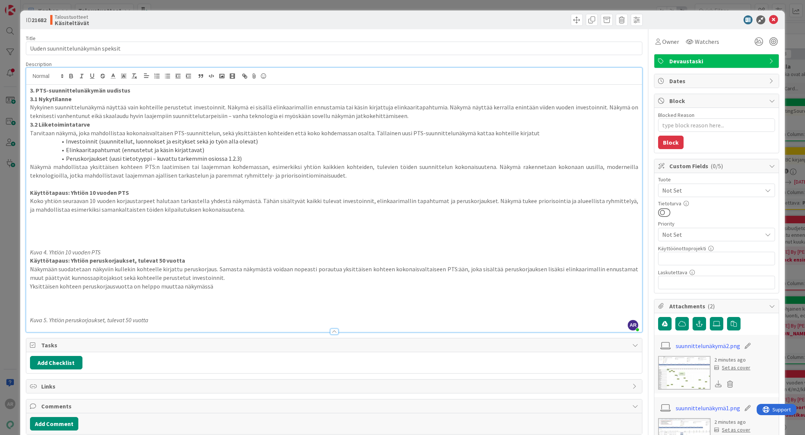
click at [7, 235] on div "ID 21682 Taloustuotteet Käsiteltävät Title 32 / 128 Uuden suunnittelunäkymän sp…" at bounding box center [402, 217] width 805 height 435
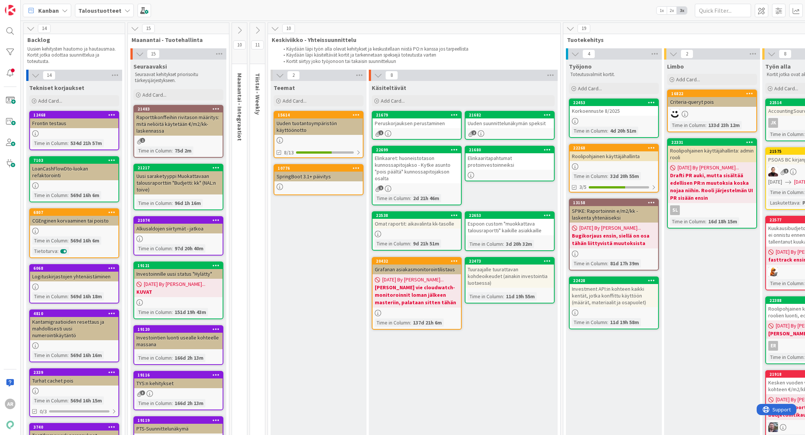
drag, startPoint x: 271, startPoint y: 260, endPoint x: 275, endPoint y: 260, distance: 4.6
click at [459, 112] on div "21679" at bounding box center [416, 115] width 88 height 7
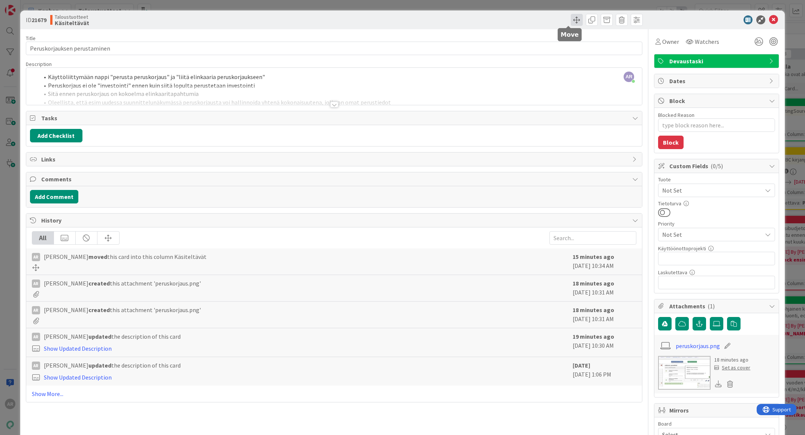
click at [571, 16] on span at bounding box center [577, 20] width 12 height 12
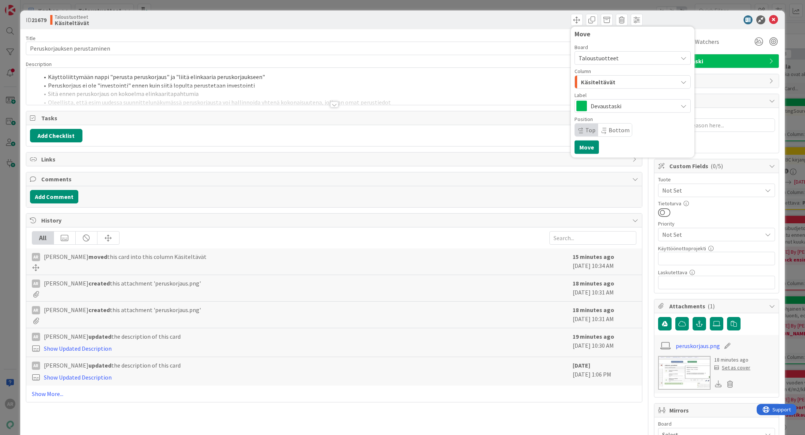
click at [637, 54] on span "Taloustuotteet" at bounding box center [625, 58] width 95 height 10
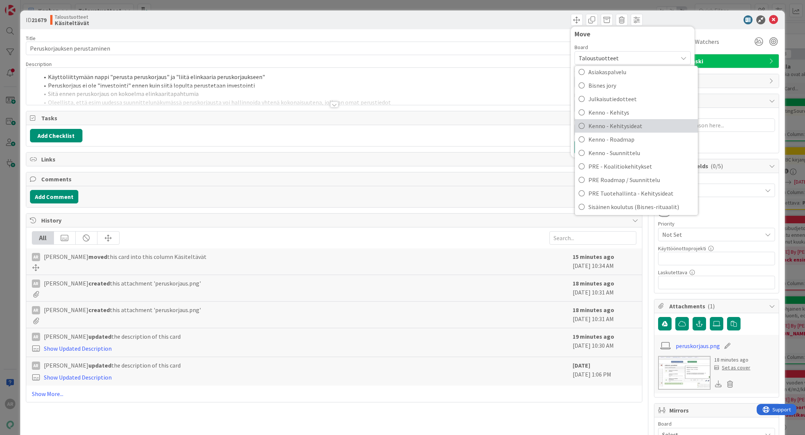
scroll to position [22, 0]
click at [668, 160] on span "PRE - Koalitiokehitykset" at bounding box center [641, 165] width 106 height 11
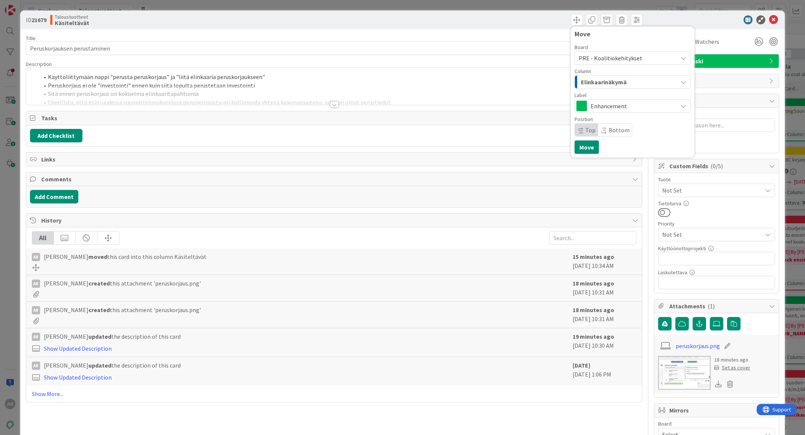
click at [645, 81] on div "Elinkaarinäkymä" at bounding box center [628, 82] width 99 height 12
click at [581, 146] on button "Move" at bounding box center [586, 146] width 24 height 13
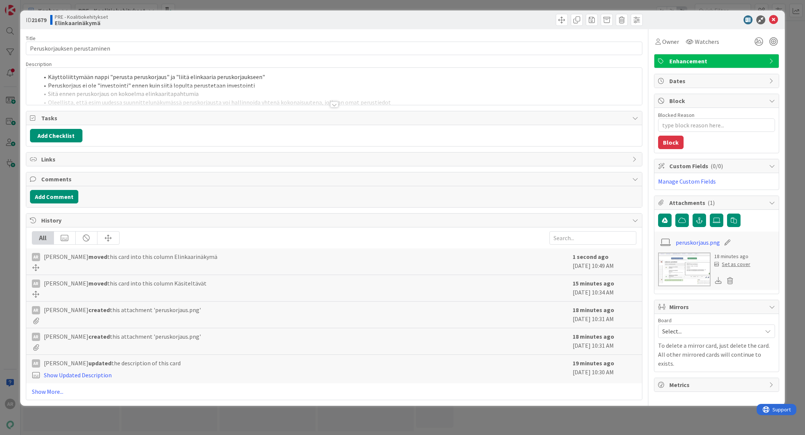
click at [10, 222] on div "ID 21679 PRE - Koalitiokehitykset Elinkaarinäkymä Title 28 / 128 Peruskorjaukse…" at bounding box center [402, 217] width 805 height 435
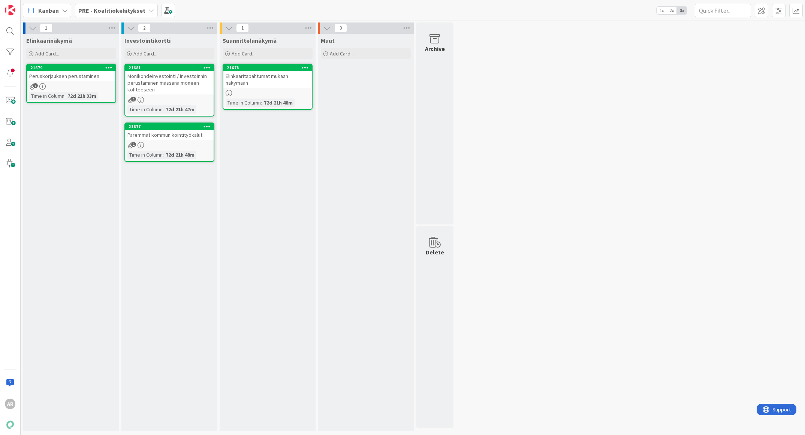
click at [123, 9] on b "PRE - Koalitiokehitykset" at bounding box center [111, 10] width 67 height 7
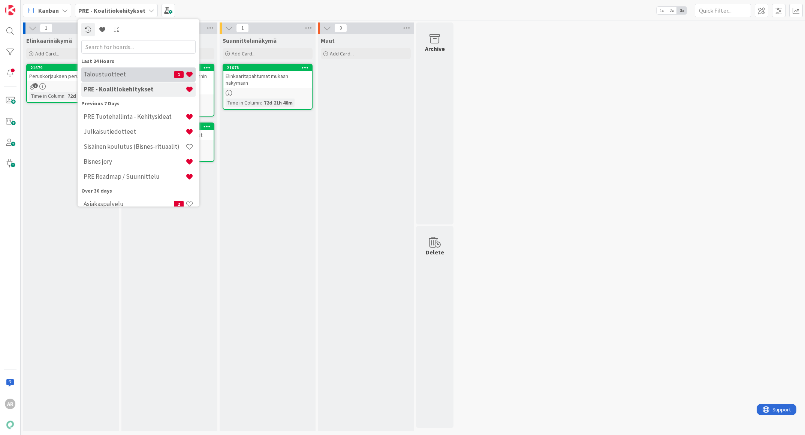
click at [121, 72] on h4 "Taloustuotteet" at bounding box center [129, 74] width 90 height 7
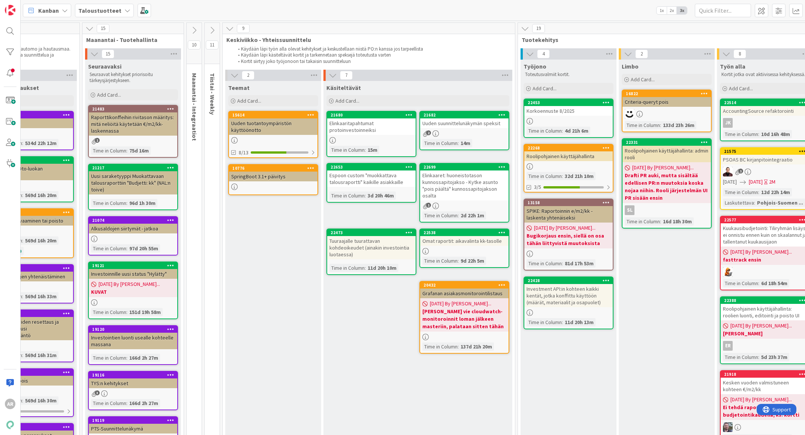
scroll to position [0, 31]
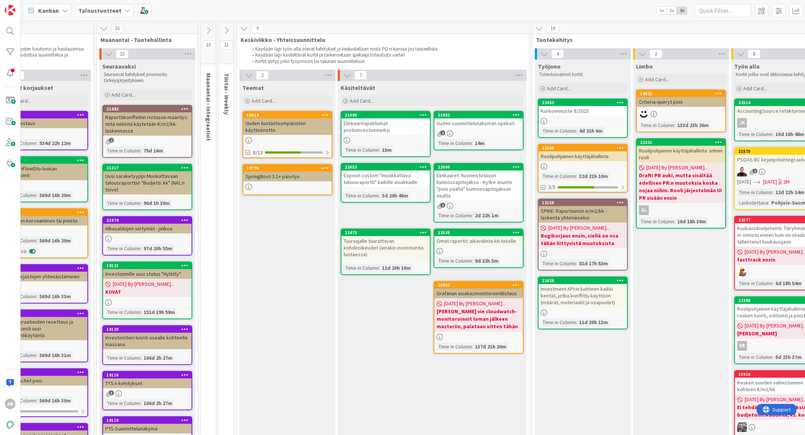
click at [352, 131] on div "Elinkaaritapahtumat protoinvestoinneiksi" at bounding box center [385, 126] width 88 height 16
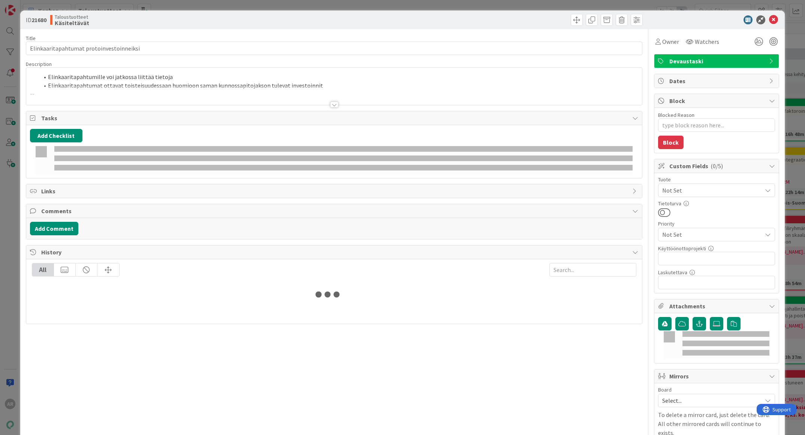
type textarea "x"
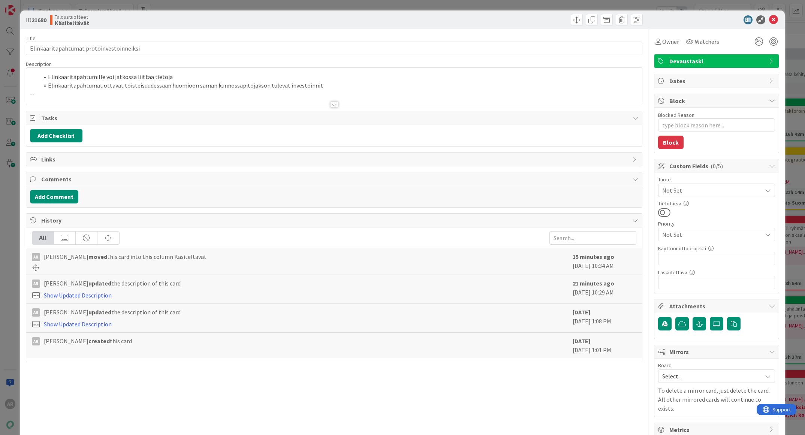
click at [330, 102] on div at bounding box center [334, 105] width 8 height 6
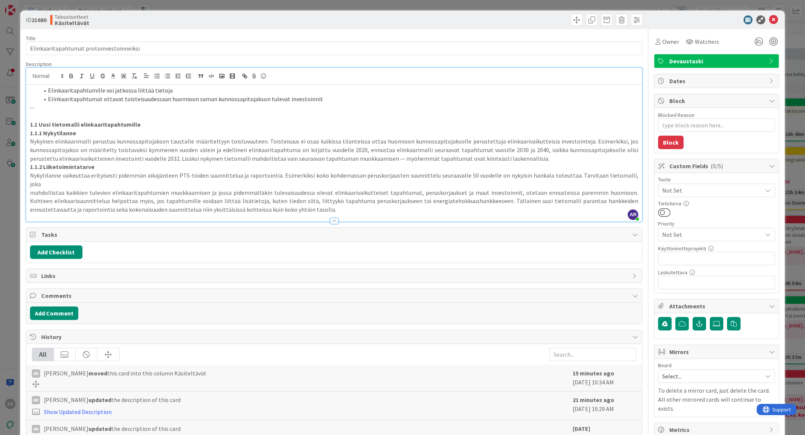
click at [154, 149] on p "Nykyinen elinkaarimalli perustuu kunnossapitojakson taustalle määriteltyyn tois…" at bounding box center [334, 149] width 608 height 25
drag, startPoint x: 309, startPoint y: 202, endPoint x: 313, endPoint y: 202, distance: 3.8
click at [309, 202] on p "mahdollistaa kaikkien tulevien elinkaaritapahtumien muokkaamisen ja jossa pidem…" at bounding box center [334, 200] width 608 height 25
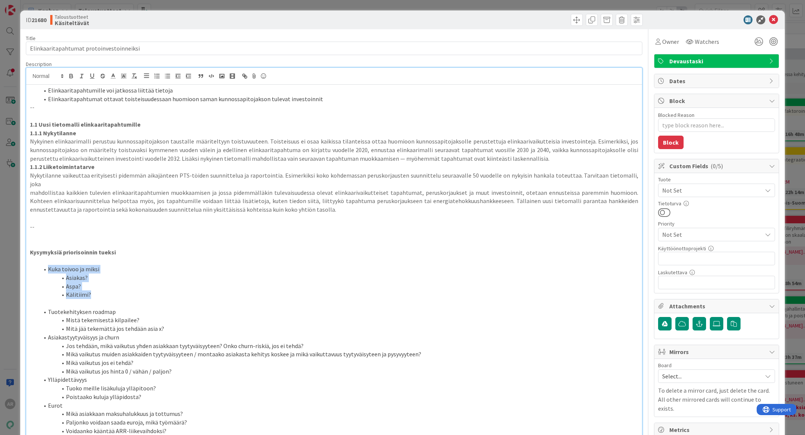
drag, startPoint x: 92, startPoint y: 286, endPoint x: 45, endPoint y: 260, distance: 54.3
click at [45, 265] on ol "Kuka toivoo ja miksi Asiakas? Aspa? Kälitiimi?" at bounding box center [334, 282] width 608 height 34
drag, startPoint x: 92, startPoint y: 289, endPoint x: 36, endPoint y: 271, distance: 59.4
click at [36, 271] on ol "Kuka toivoo ja miksi Asiakas? Aspa? Kälitiimi?" at bounding box center [334, 282] width 608 height 34
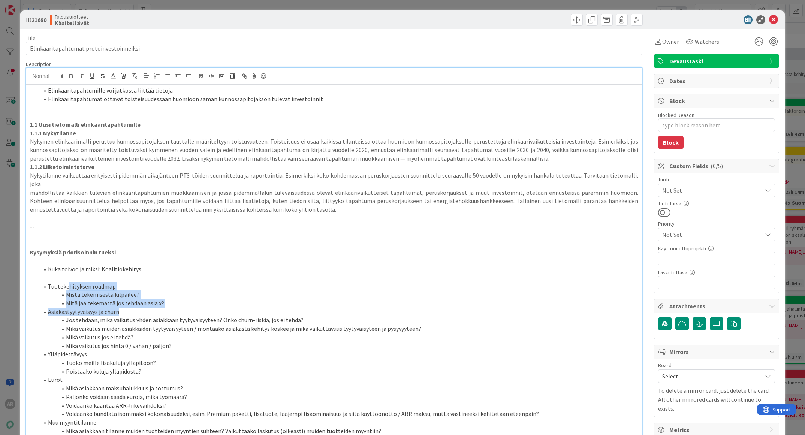
drag, startPoint x: 163, startPoint y: 297, endPoint x: 83, endPoint y: 279, distance: 82.2
click at [67, 282] on ol "Tuotekehityksen roadmap Mistä tekemisestä kilpailee? Mitä jää tekemättä jos teh…" at bounding box center [334, 371] width 608 height 179
click at [146, 299] on li "Mitä jää tekemättä jos tehdään asia x?" at bounding box center [338, 303] width 599 height 9
click at [165, 299] on li "Mitä jää tekemättä jos tehdään asia x?" at bounding box center [338, 303] width 599 height 9
drag, startPoint x: 184, startPoint y: 295, endPoint x: 54, endPoint y: 272, distance: 132.3
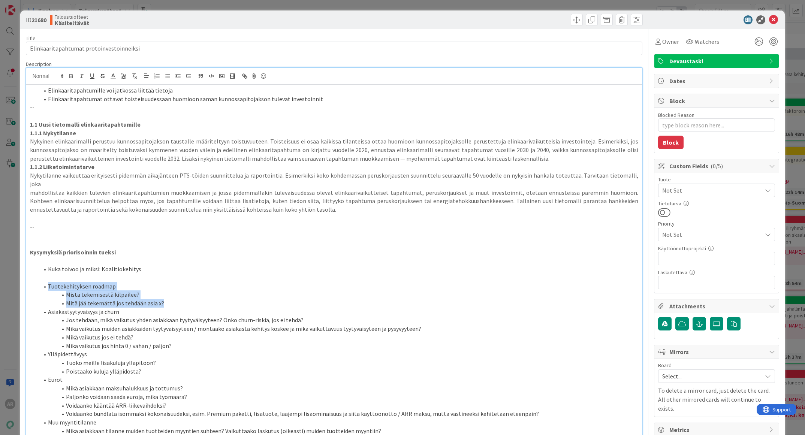
click at [42, 282] on ol "Tuotekehityksen roadmap Mistä tekemisestä kilpailee? Mitä jää tekemättä jos teh…" at bounding box center [334, 371] width 608 height 179
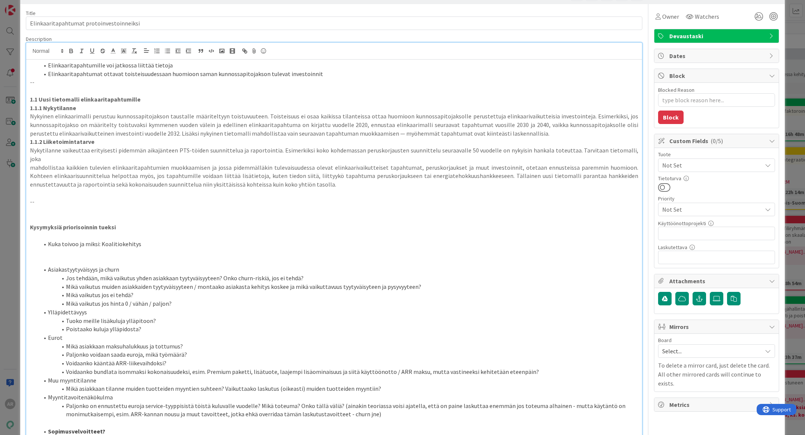
scroll to position [56, 0]
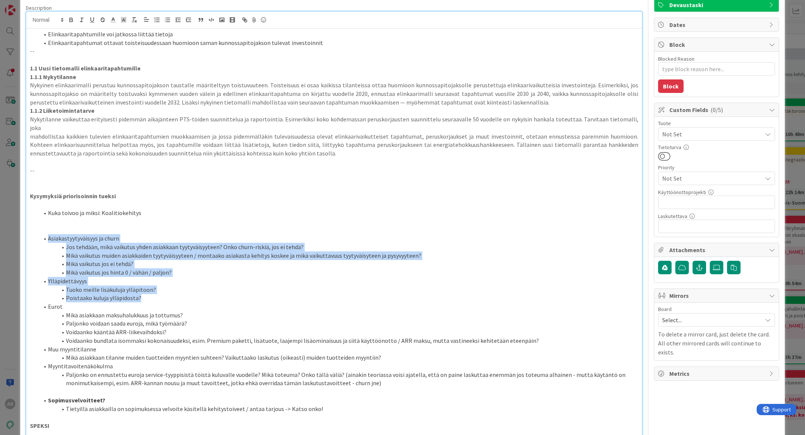
drag, startPoint x: 143, startPoint y: 287, endPoint x: 36, endPoint y: 227, distance: 123.1
click at [36, 234] on ol "Asiakastyytyväisyys ja churn Jos tehdään, mikä vaikutus yhden asiakkaan tyytyvä…" at bounding box center [334, 310] width 608 height 153
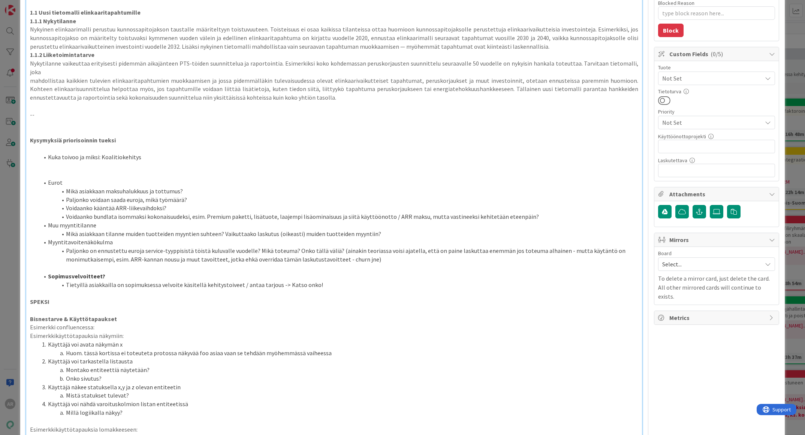
scroll to position [112, 0]
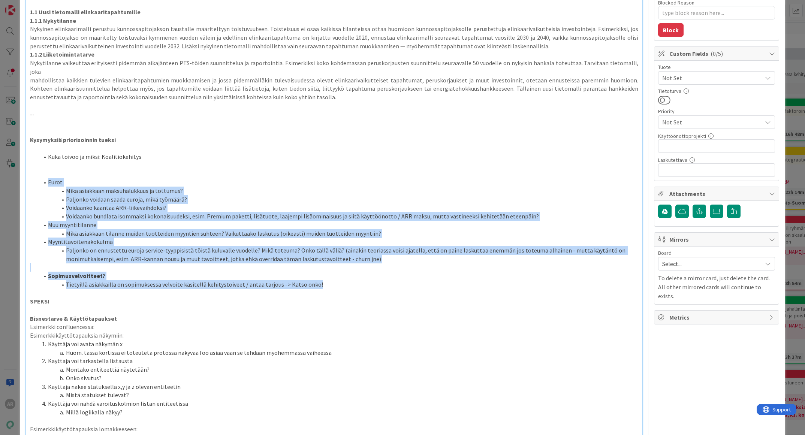
drag, startPoint x: 312, startPoint y: 278, endPoint x: 40, endPoint y: 171, distance: 291.5
click at [40, 171] on div "Elinkaaritapahtumille voi jatkossa liittää tietoja Elinkaaritapahtumat ottavat …" at bounding box center [334, 312] width 616 height 681
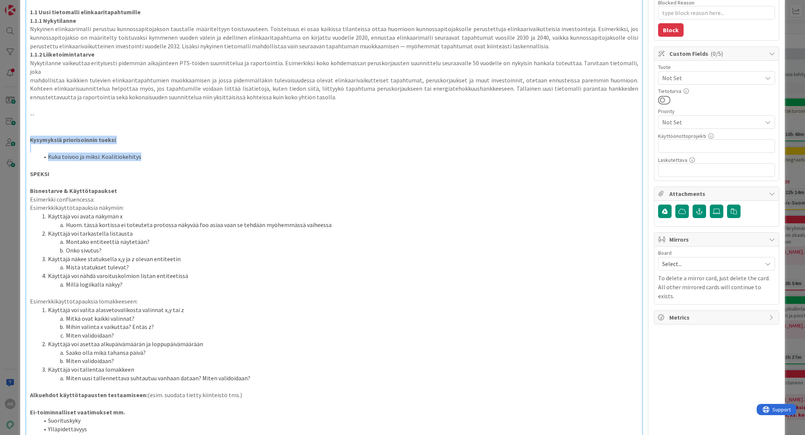
drag, startPoint x: 166, startPoint y: 151, endPoint x: 35, endPoint y: 129, distance: 133.3
click at [30, 130] on div "Elinkaaritapahtumille voi jatkossa liittää tietoja Elinkaaritapahtumat ottavat …" at bounding box center [334, 249] width 616 height 554
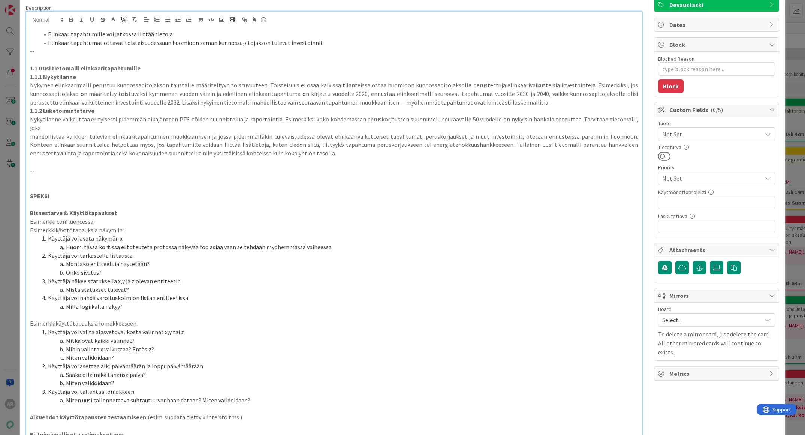
scroll to position [56, 0]
click at [90, 175] on p at bounding box center [334, 179] width 608 height 9
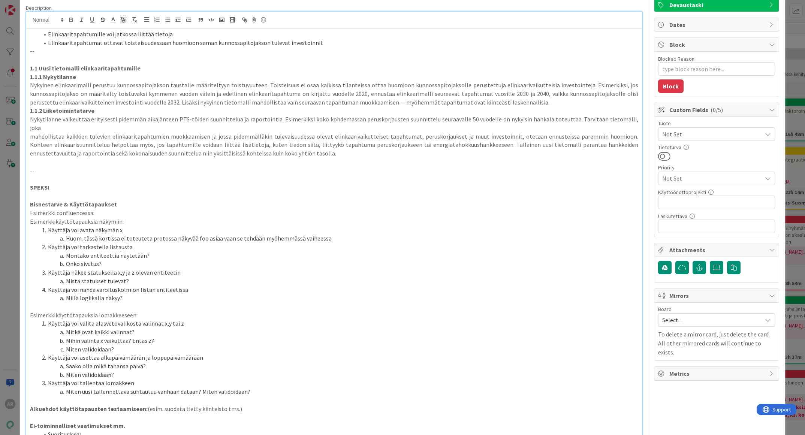
click at [277, 234] on li "Huom. tässä kortissa ei toteuteta protossa näkyvää foo asiaa vaan se tehdään my…" at bounding box center [338, 238] width 599 height 9
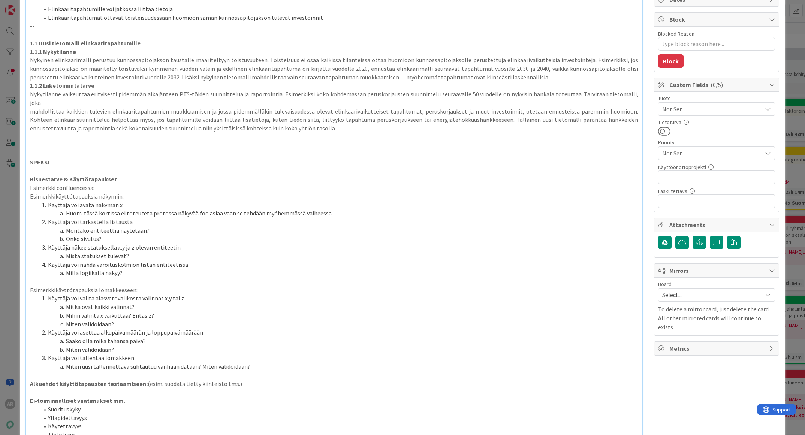
scroll to position [112, 0]
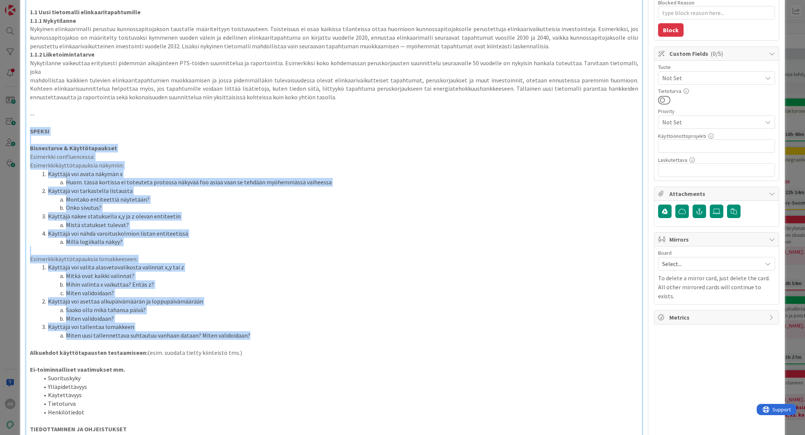
drag, startPoint x: 121, startPoint y: 285, endPoint x: 22, endPoint y: 120, distance: 191.9
click at [22, 120] on div "ID 21680 Taloustuotteet Käsiteltävät Title 40 / 128 Elinkaaritapahtumat protoin…" at bounding box center [402, 322] width 765 height 848
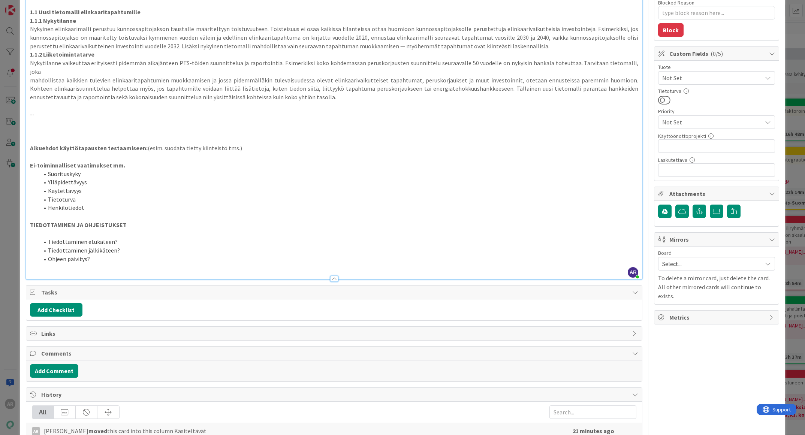
click at [28, 138] on div "Elinkaaritapahtumille voi jatkossa liittää tietoja Elinkaaritapahtumat ottavat …" at bounding box center [334, 125] width 616 height 307
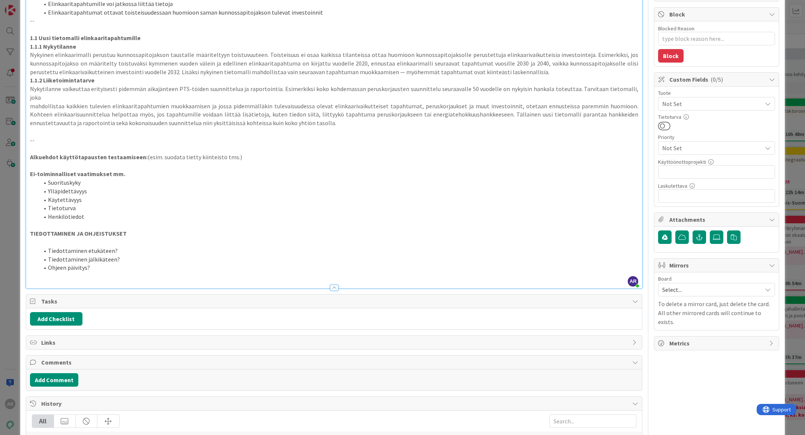
scroll to position [0, 0]
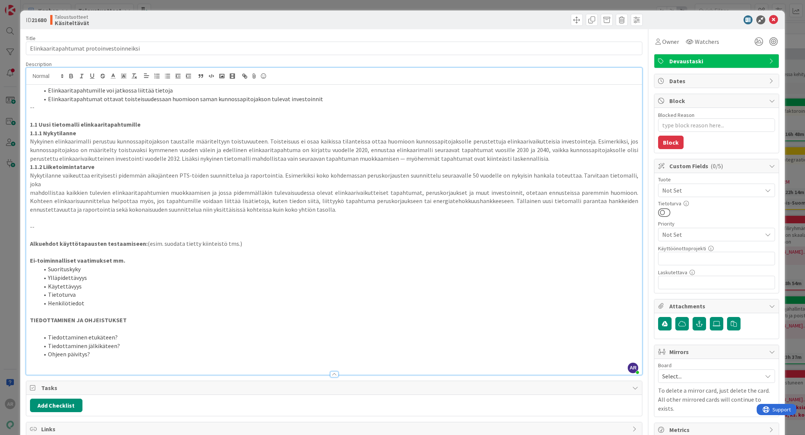
click at [45, 231] on p at bounding box center [334, 235] width 608 height 9
click at [41, 240] on strong "Alkuehdot käyttötapausten testaamiseen:" at bounding box center [89, 243] width 118 height 7
click at [30, 240] on strong "Alkuehdot käyttötapausten testaamiseen:" at bounding box center [89, 243] width 118 height 7
click at [105, 193] on p "mahdollistaa kaikkien tulevien elinkaaritapahtumien muokkaamisen ja jossa pidem…" at bounding box center [334, 200] width 608 height 25
drag, startPoint x: 150, startPoint y: 122, endPoint x: 23, endPoint y: 125, distance: 127.0
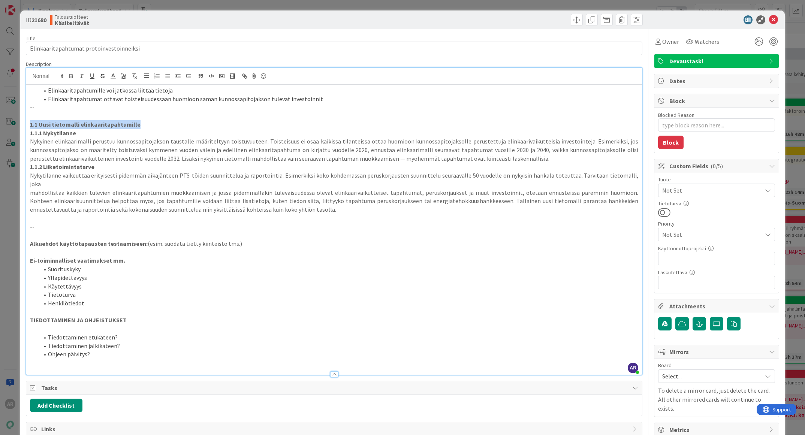
click at [23, 125] on div "ID 21680 Taloustuotteet Käsiteltävät Title 40 / 128 Elinkaaritapahtumat protoin…" at bounding box center [402, 323] width 765 height 627
click at [242, 190] on p "mahdollistaa kaikkien tulevien elinkaaritapahtumien muokkaamisen ja jossa pidem…" at bounding box center [334, 200] width 608 height 25
type textarea "x"
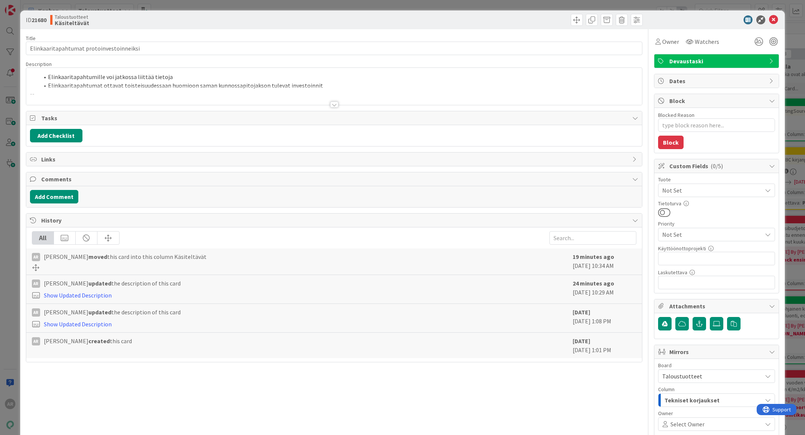
click at [4, 173] on div "ID 21680 Taloustuotteet Käsiteltävät Title 40 / 128 Elinkaaritapahtumat protoin…" at bounding box center [402, 217] width 805 height 435
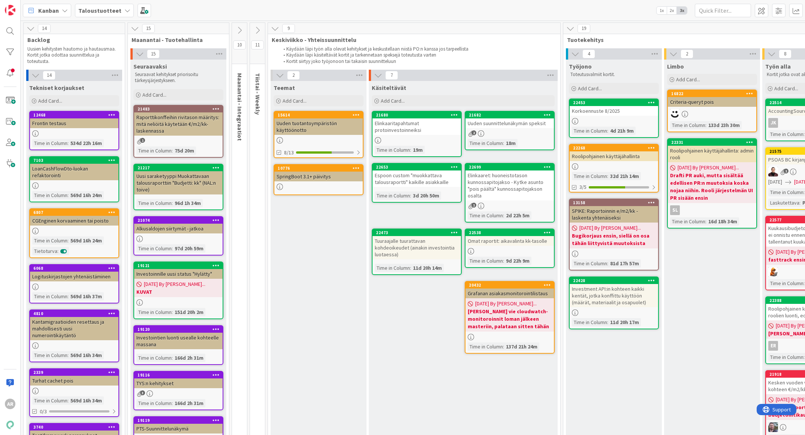
click at [105, 14] on span "Taloustuotteet" at bounding box center [99, 10] width 43 height 9
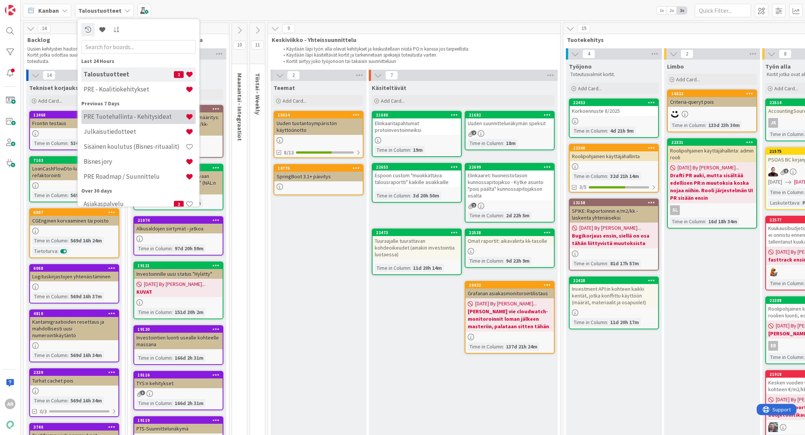
click at [140, 118] on h4 "PRE Tuotehallinta - Kehitysideat" at bounding box center [135, 116] width 102 height 7
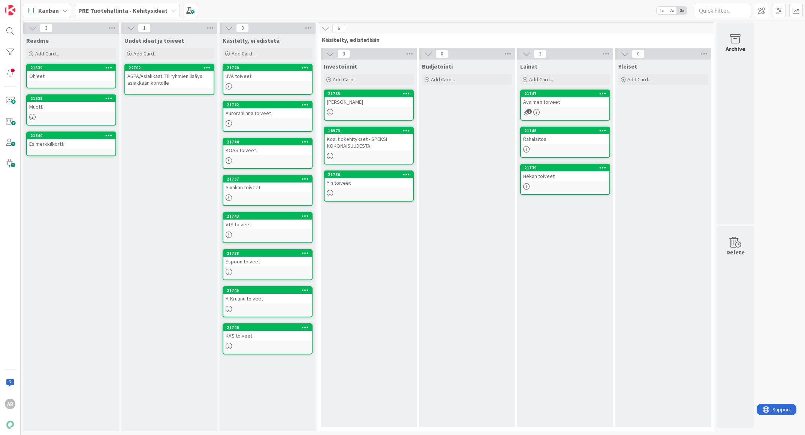
click at [46, 106] on div "Muotti" at bounding box center [71, 107] width 88 height 10
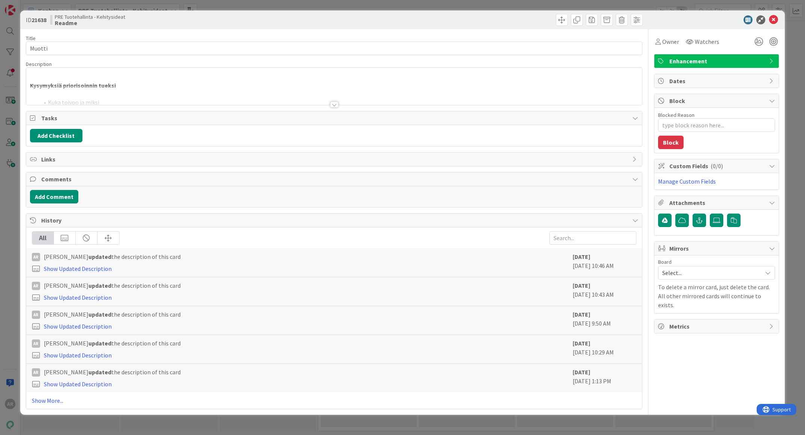
click at [169, 86] on div at bounding box center [334, 95] width 616 height 19
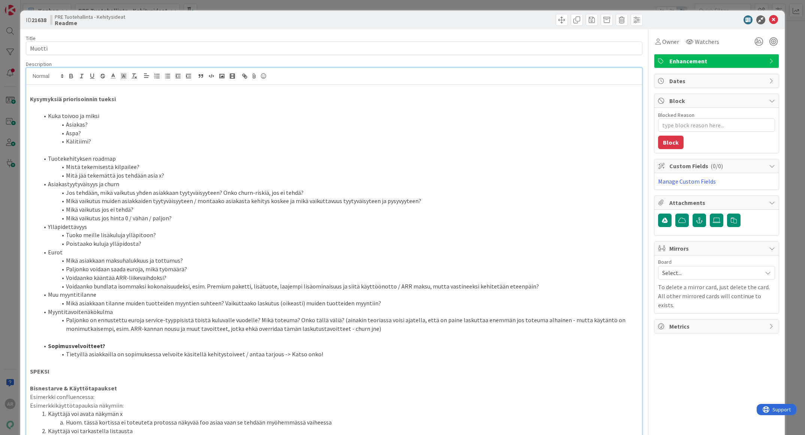
click at [176, 147] on p at bounding box center [334, 150] width 608 height 9
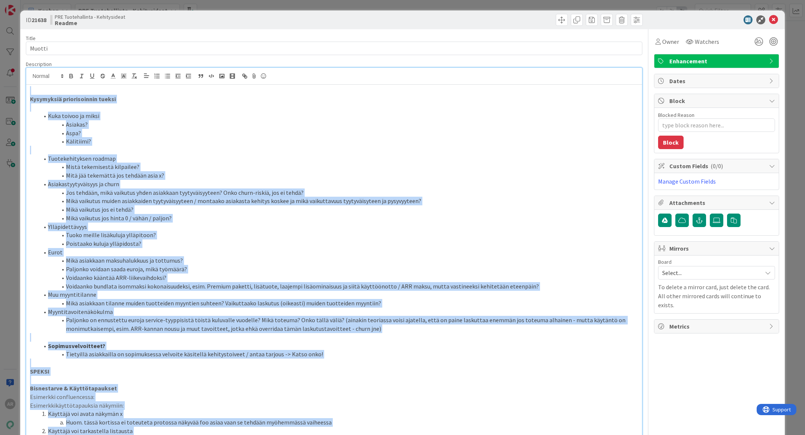
copy div "Kysymyksiä priorisoinnin tueksi Kuka toivoo ja miksi Asiakas? Aspa? Kälitiimi? …"
click at [308, 160] on li "Tuotekehityksen roadmap" at bounding box center [338, 158] width 599 height 9
click at [237, 169] on li "Mistä tekemisestä kilpailee?" at bounding box center [338, 167] width 599 height 9
click at [148, 216] on li "Mikä vaikutus jos hinta 0 / vähän / paljon?" at bounding box center [338, 218] width 599 height 9
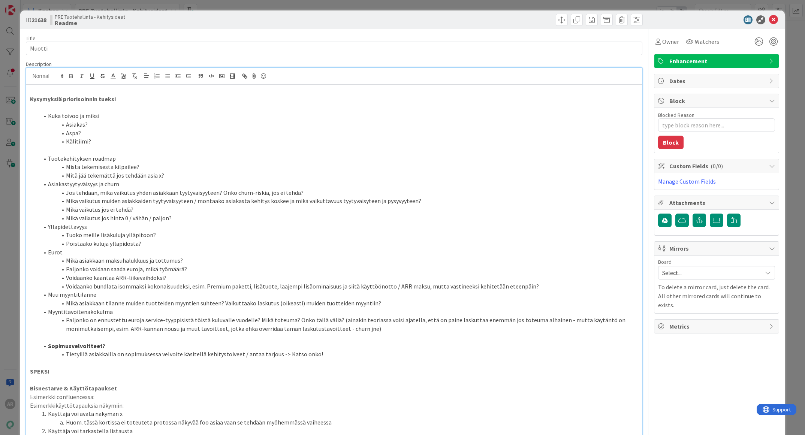
drag, startPoint x: 148, startPoint y: 238, endPoint x: 151, endPoint y: 242, distance: 4.5
click at [152, 238] on li "Tuoko meille lisäkuluja ylläpitoon?" at bounding box center [338, 235] width 599 height 9
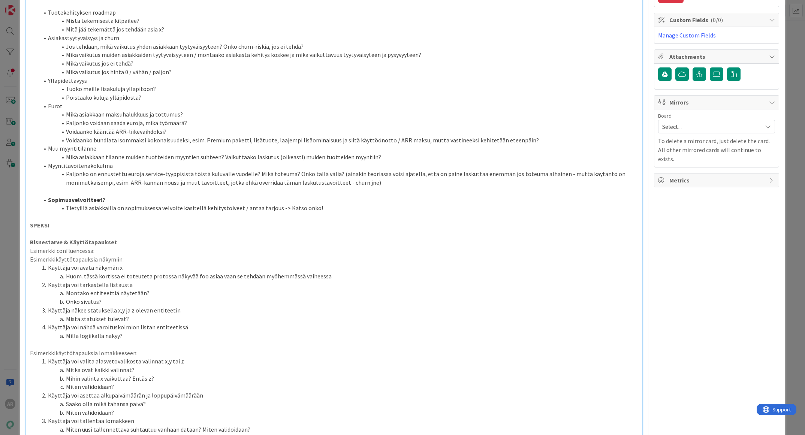
scroll to position [169, 0]
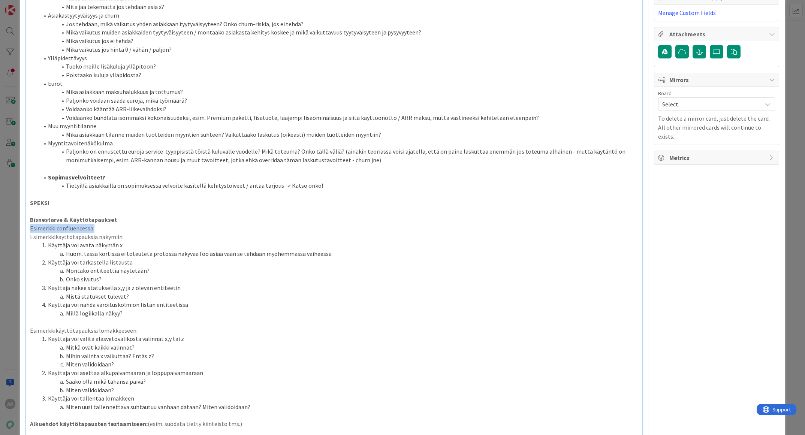
drag, startPoint x: 120, startPoint y: 228, endPoint x: 18, endPoint y: 227, distance: 102.7
click at [18, 227] on div "ID 21638 PRE Tuotehallinta - Kehitysideat Readme Title 6 / 128 Muotti Descripti…" at bounding box center [402, 217] width 805 height 435
click at [217, 232] on p at bounding box center [334, 228] width 608 height 9
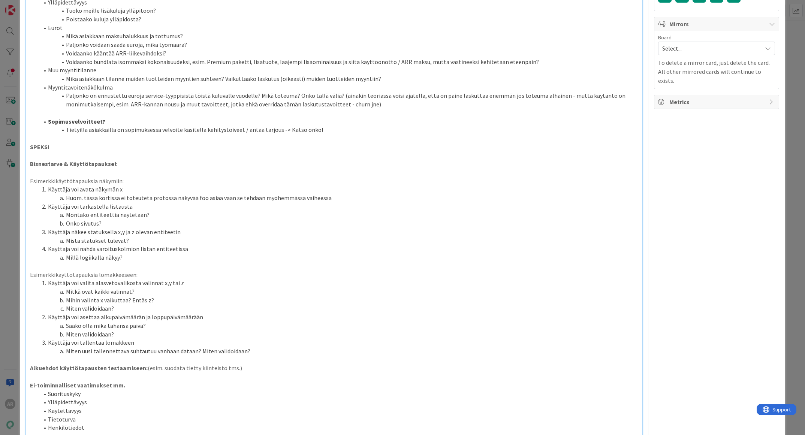
scroll to position [225, 0]
click at [196, 198] on li "Huom. tässä kortissa ei toteuteta protossa näkyvää foo asiaa vaan se tehdään my…" at bounding box center [338, 197] width 599 height 9
click at [240, 238] on li "Mistä statukset tulevat?" at bounding box center [338, 240] width 599 height 9
type textarea "x"
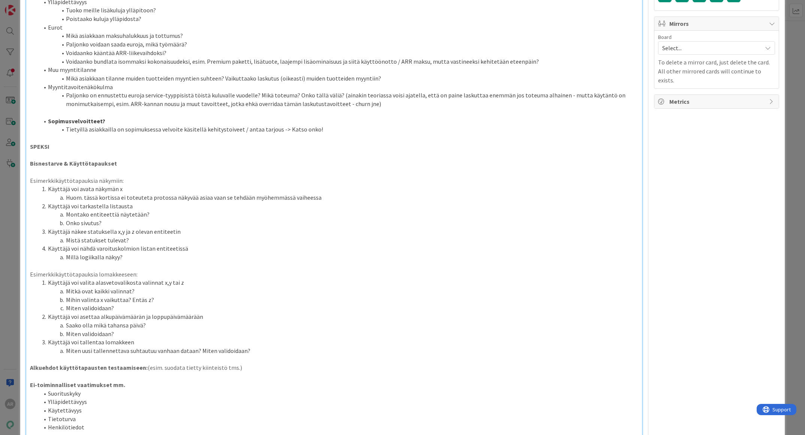
click at [175, 208] on li "Käyttäjä voi tarkastella listausta" at bounding box center [338, 206] width 599 height 9
click at [169, 190] on li "Käyttäjä voi avata näkymän x" at bounding box center [338, 189] width 599 height 9
drag, startPoint x: 167, startPoint y: 171, endPoint x: 164, endPoint y: 179, distance: 8.6
click at [167, 172] on p at bounding box center [334, 172] width 608 height 9
click at [148, 211] on li "Montako entiteettiä näytetään?" at bounding box center [338, 214] width 599 height 9
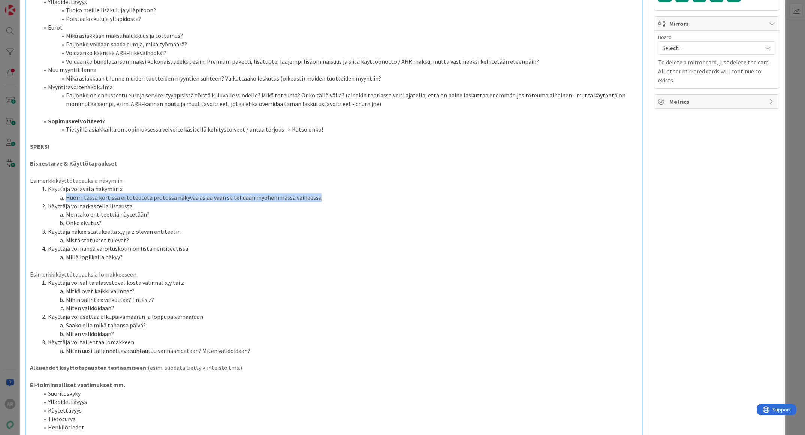
drag, startPoint x: 333, startPoint y: 199, endPoint x: 44, endPoint y: 198, distance: 288.8
click at [44, 198] on li "Huom. tässä kortissa ei toteuteta protossa näkyvää asiaa vaan se tehdään myöhem…" at bounding box center [338, 197] width 599 height 9
click at [180, 228] on li "Käyttäjä näkee statuksella x,y ja z olevan entiteetin" at bounding box center [338, 231] width 599 height 9
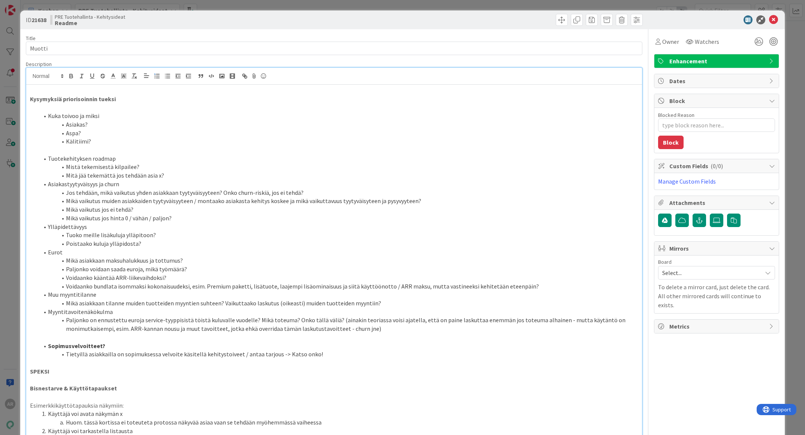
scroll to position [0, 0]
